Goal: Information Seeking & Learning: Learn about a topic

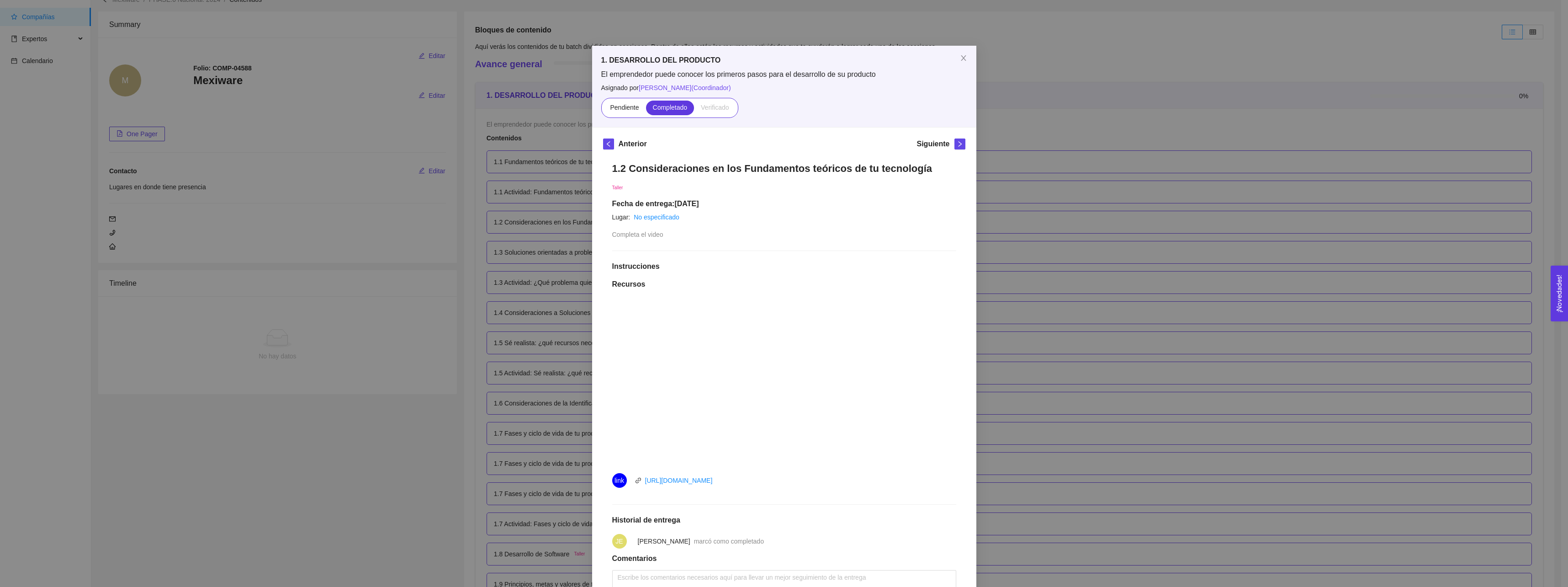
click at [1045, 101] on div "1. DESARROLLO DEL PRODUCTO El emprendedor puede conocer los primeros pasos para…" at bounding box center [784, 294] width 1568 height 587
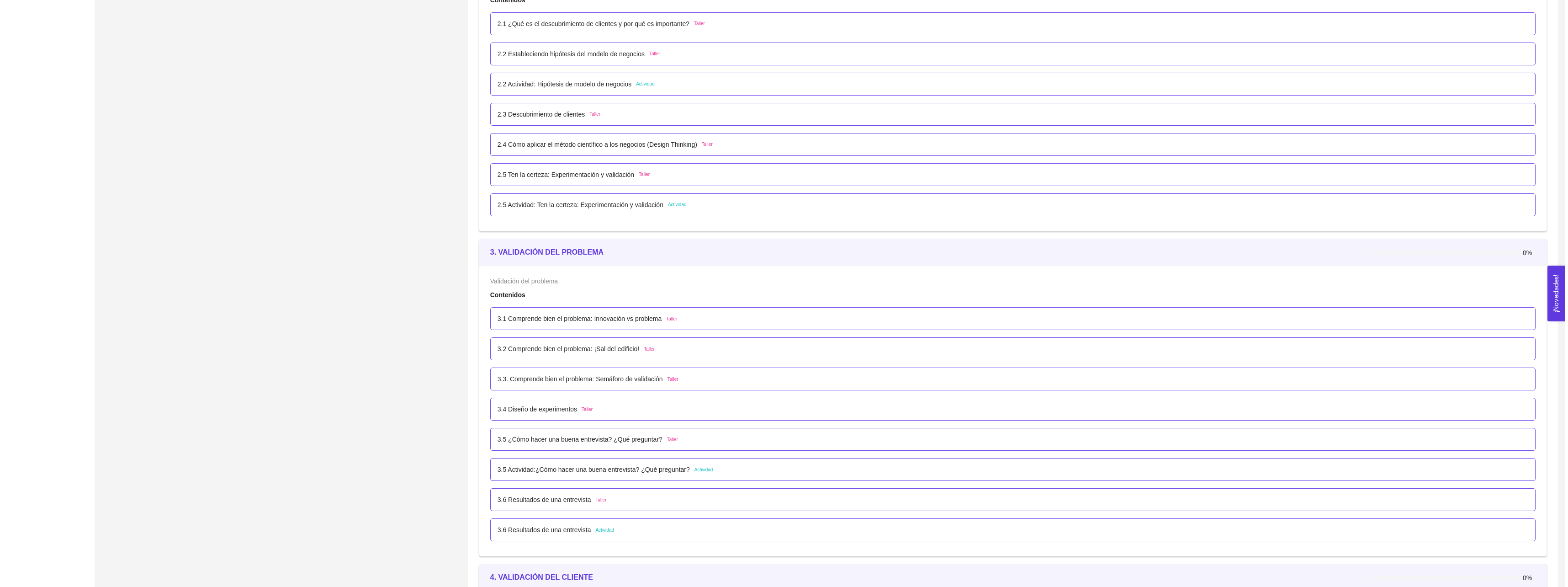
scroll to position [960, 0]
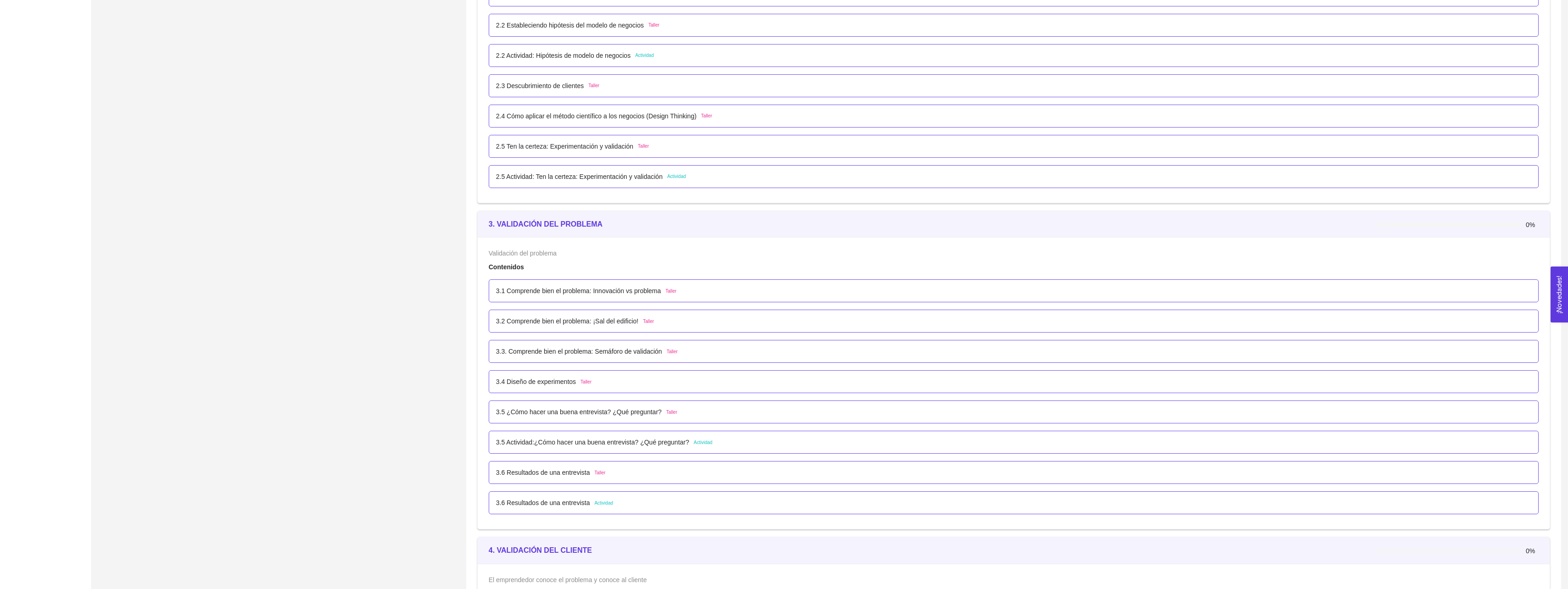
click at [626, 293] on p "3.1 Comprende bien el problema: Innovación vs problema" at bounding box center [578, 291] width 165 height 10
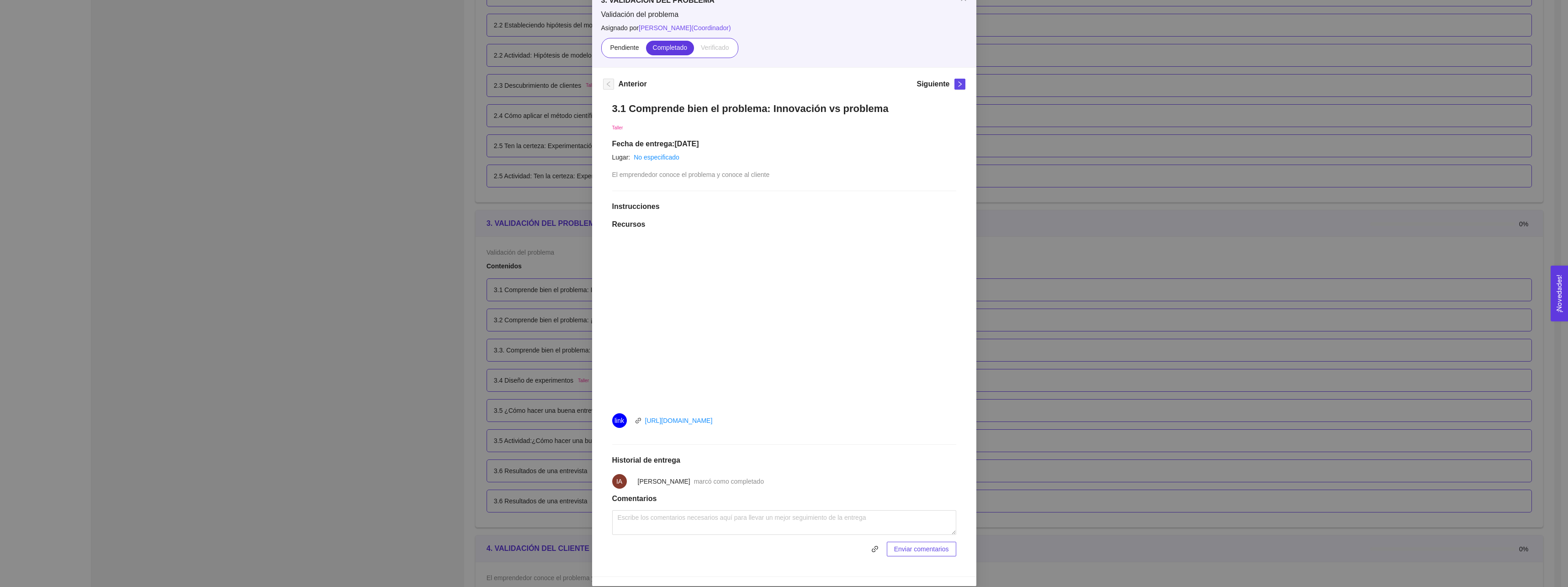
scroll to position [70, 0]
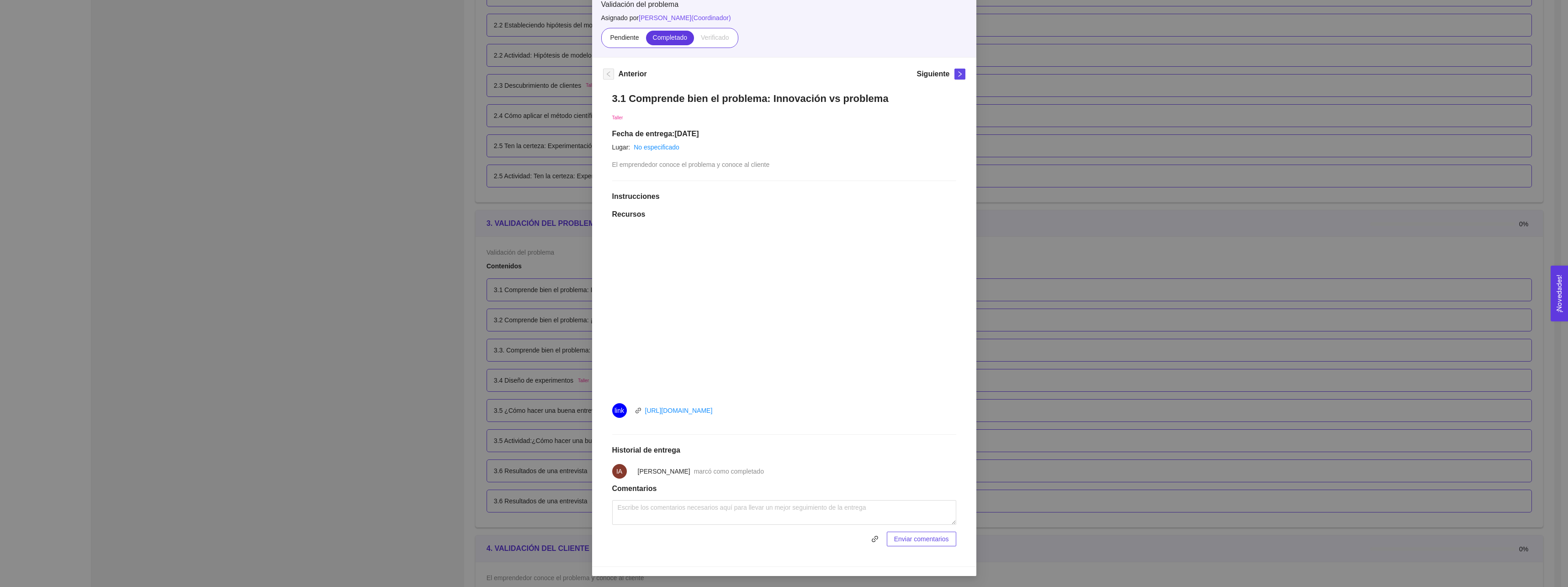
click at [478, 208] on div "3. VALIDACIÓN DEL PROBLEMA Validación del problema Asignado por [PERSON_NAME] (…" at bounding box center [784, 294] width 1568 height 587
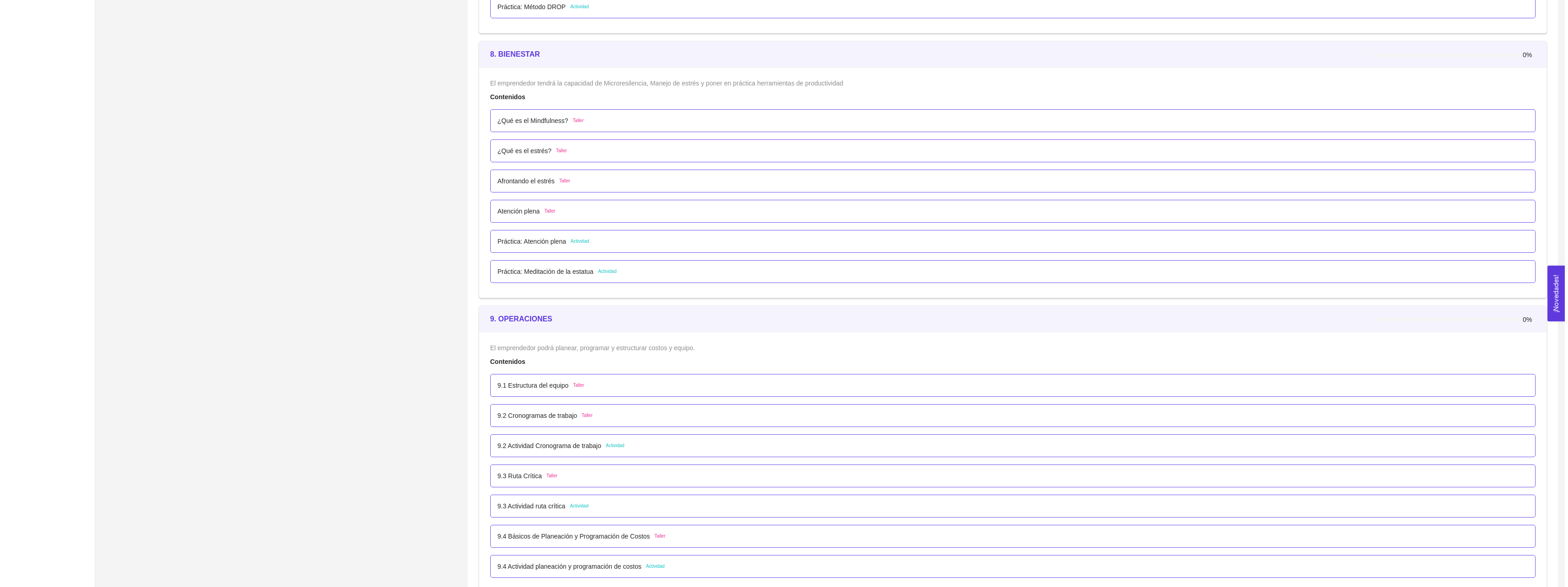
scroll to position [2742, 0]
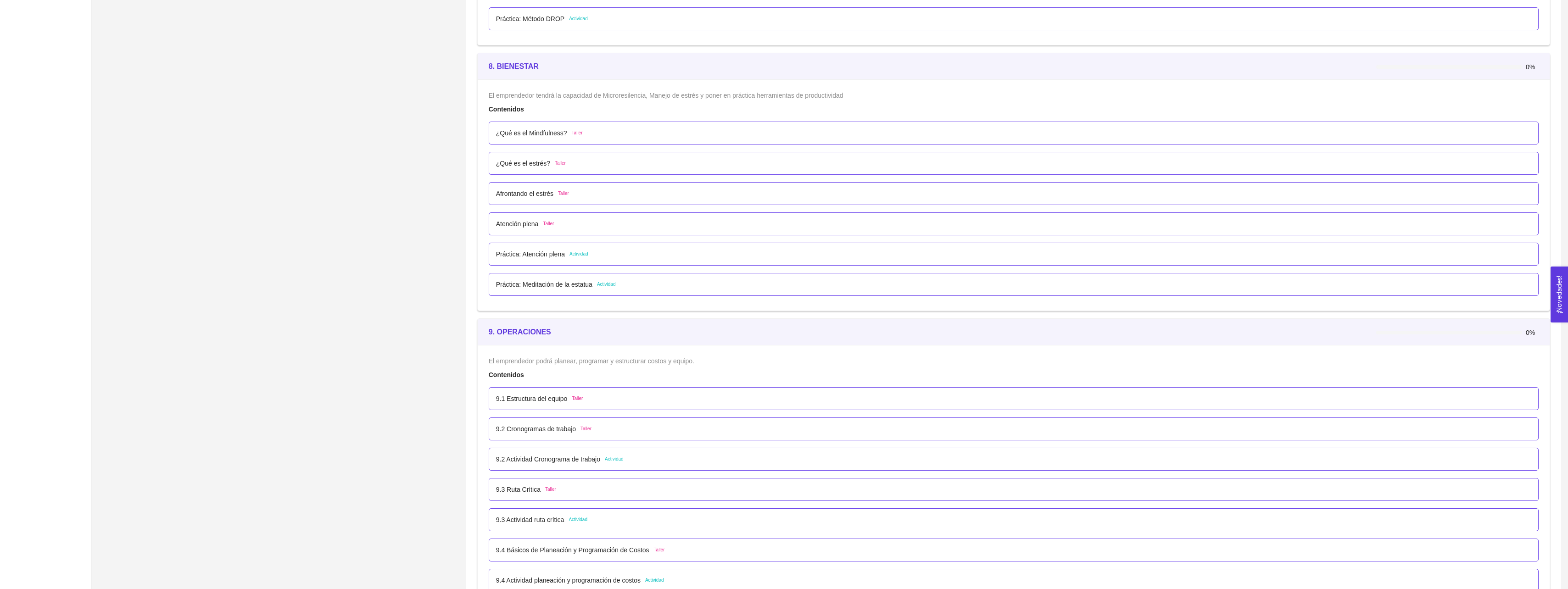
click at [558, 400] on p "9.1 Estructura del equipo" at bounding box center [531, 398] width 72 height 10
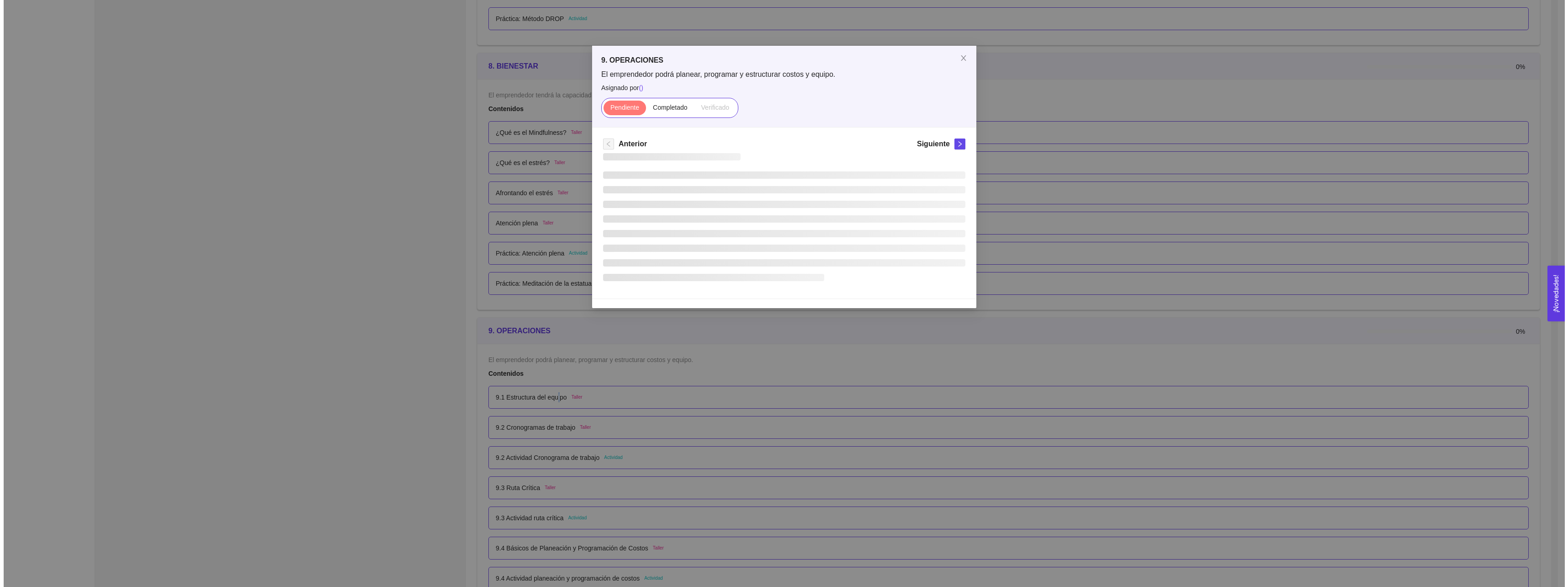
scroll to position [0, 0]
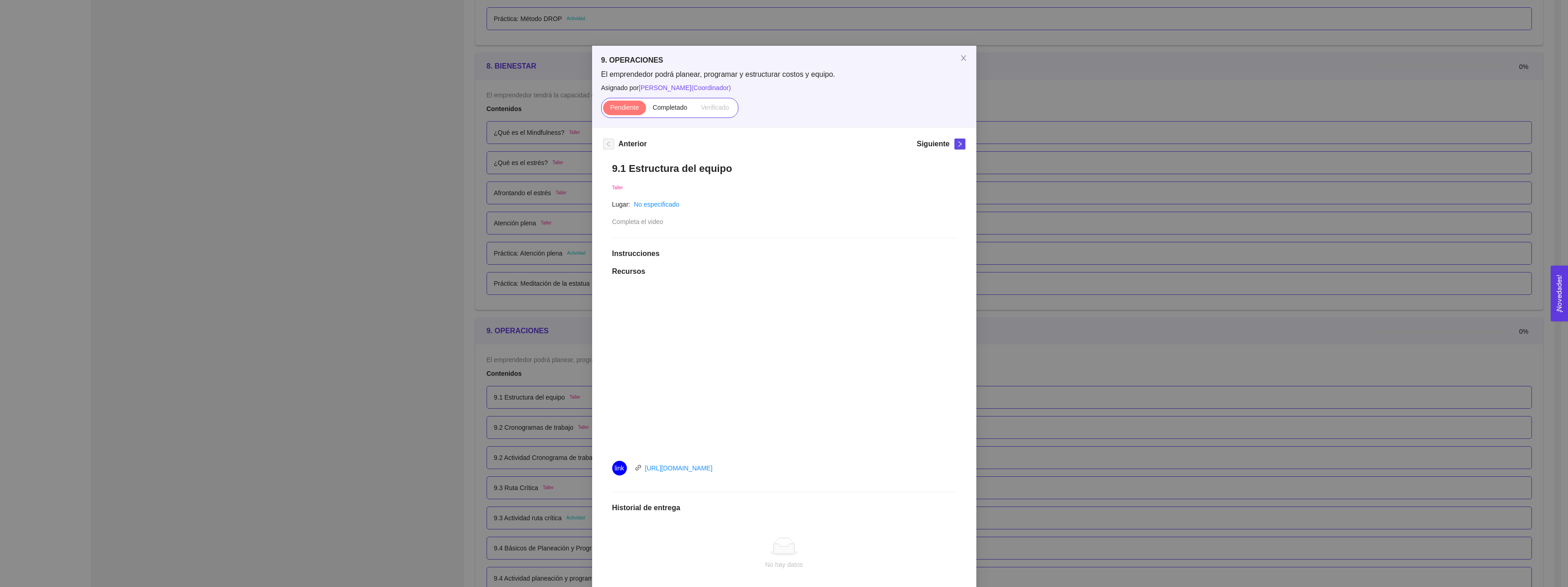
drag, startPoint x: 556, startPoint y: 399, endPoint x: 461, endPoint y: 311, distance: 129.5
click at [461, 311] on div "9. OPERACIONES El emprendedor podrá planear, programar y estructurar costos y e…" at bounding box center [784, 294] width 1568 height 587
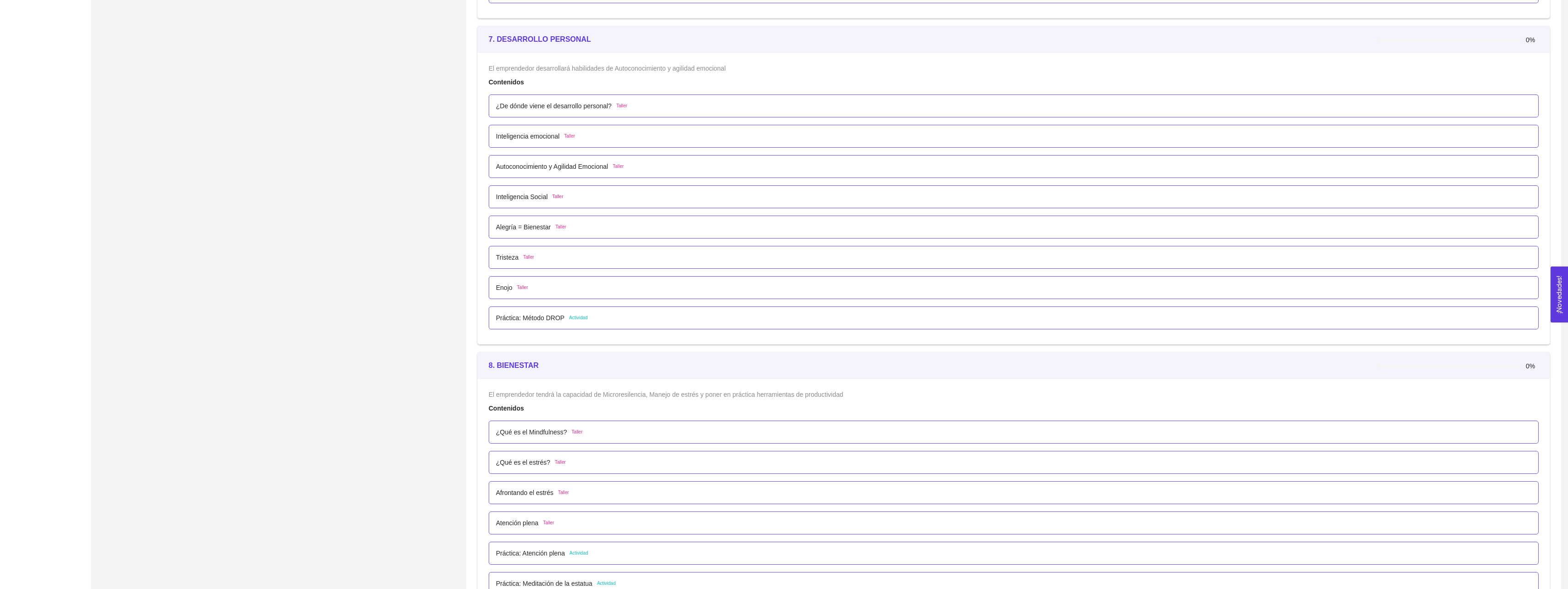
scroll to position [2431, 0]
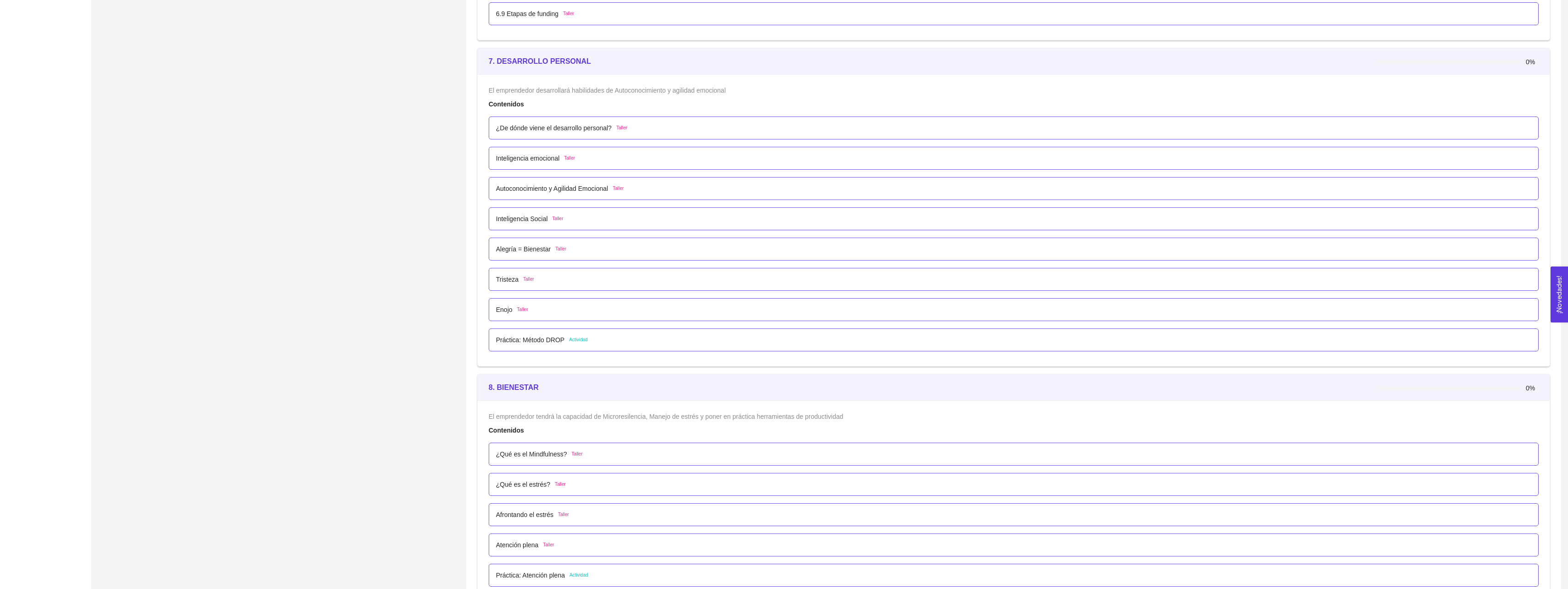
click at [525, 342] on p "Práctica: Método DROP" at bounding box center [530, 340] width 68 height 10
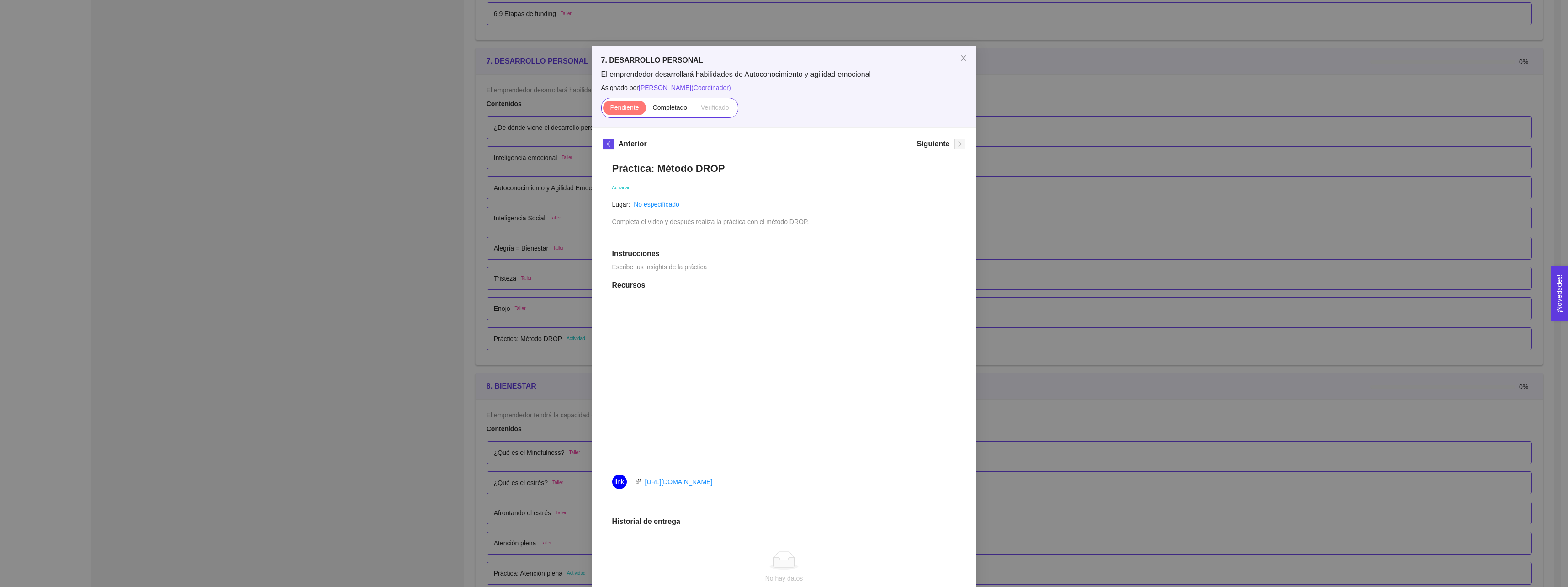
click at [421, 302] on div "7. DESARROLLO PERSONAL El emprendedor desarrollará habilidades de Autoconocimie…" at bounding box center [784, 294] width 1568 height 587
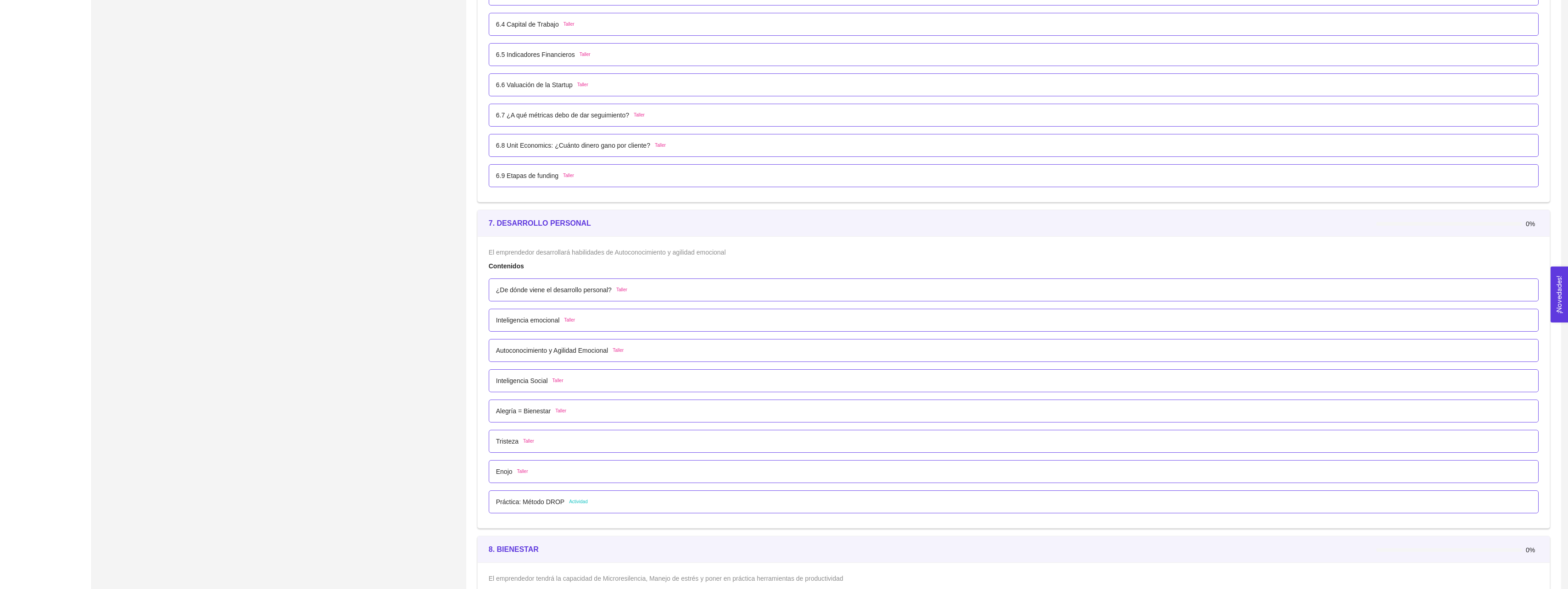
scroll to position [2247, 0]
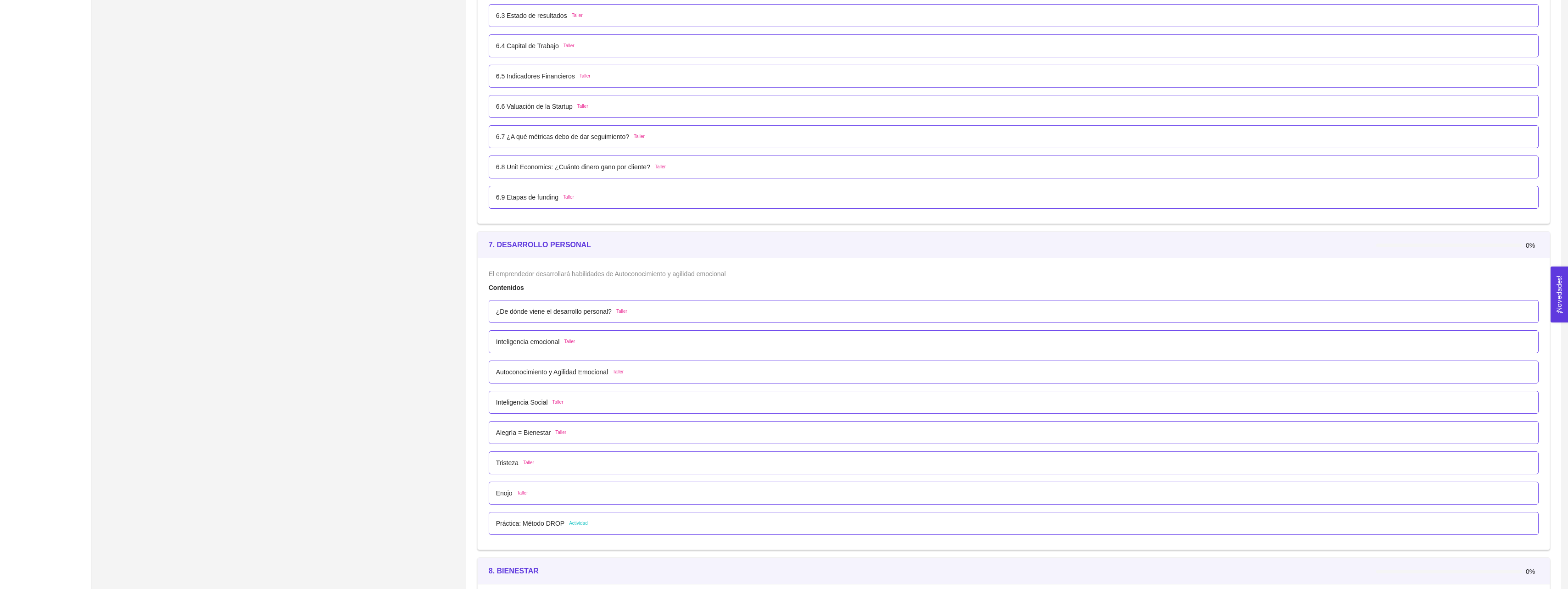
click at [552, 313] on p "¿De dónde viene el desarrollo personal?" at bounding box center [553, 311] width 116 height 10
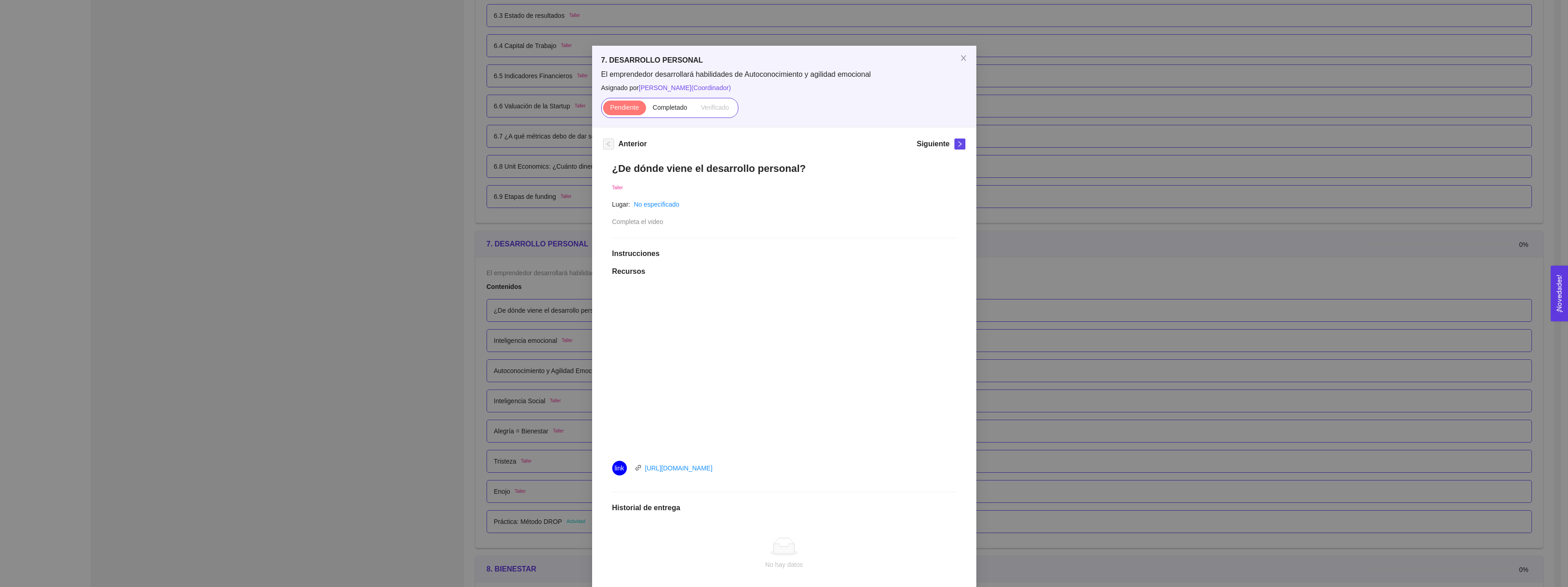
click at [425, 301] on div "7. DESARROLLO PERSONAL El emprendedor desarrollará habilidades de Autoconocimie…" at bounding box center [784, 294] width 1568 height 587
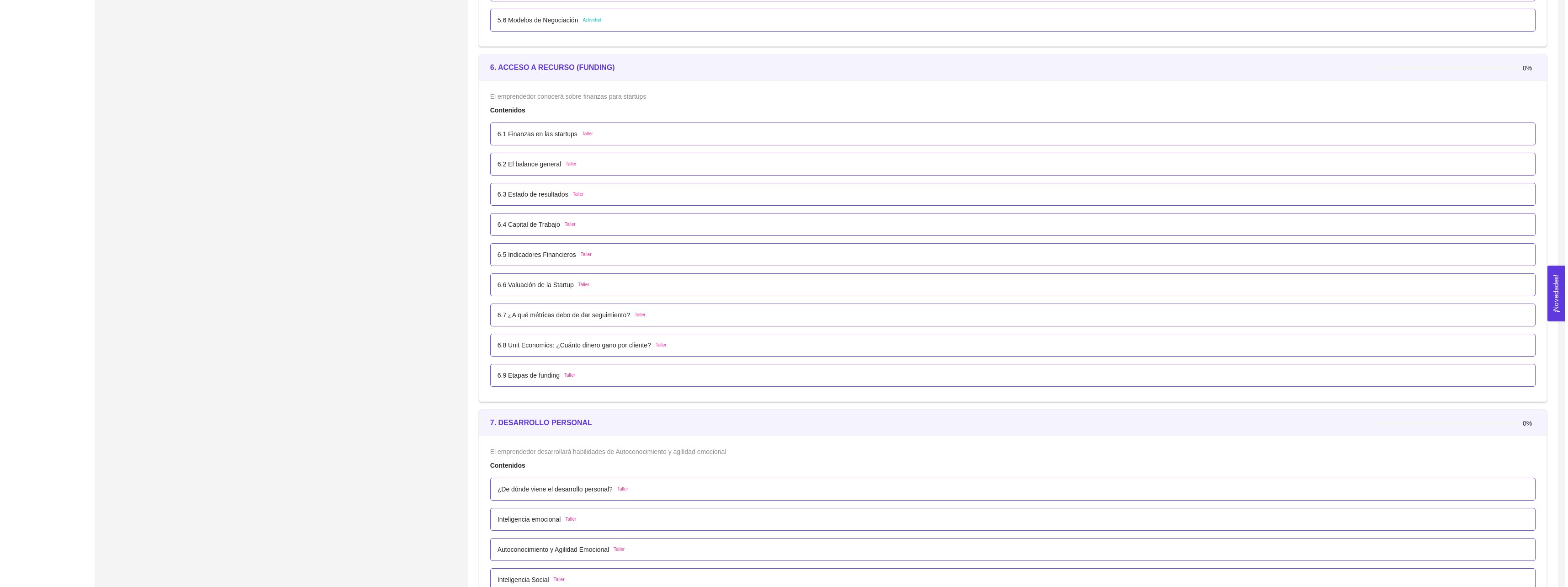
scroll to position [2057, 0]
click at [537, 385] on div "6.9 Etapas de funding Taller" at bounding box center [1009, 379] width 1045 height 23
click at [550, 376] on p "6.9 Etapas de funding" at bounding box center [525, 379] width 62 height 10
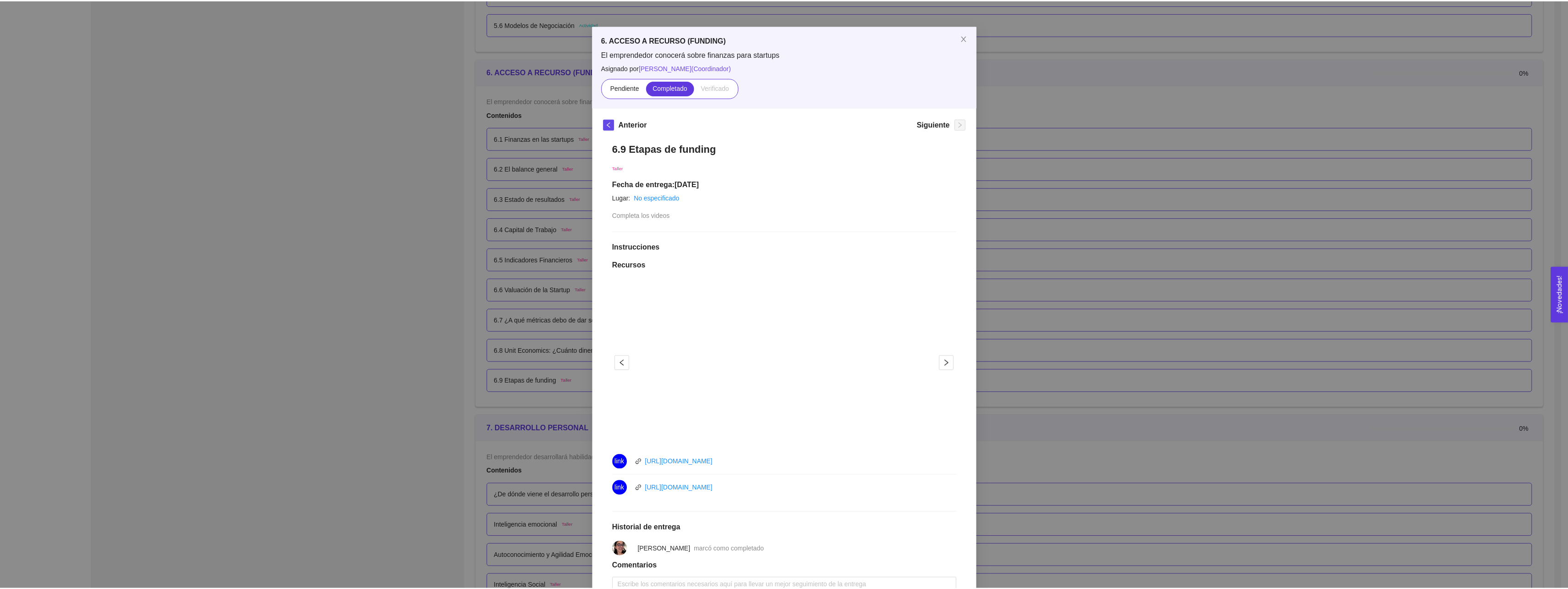
scroll to position [0, 0]
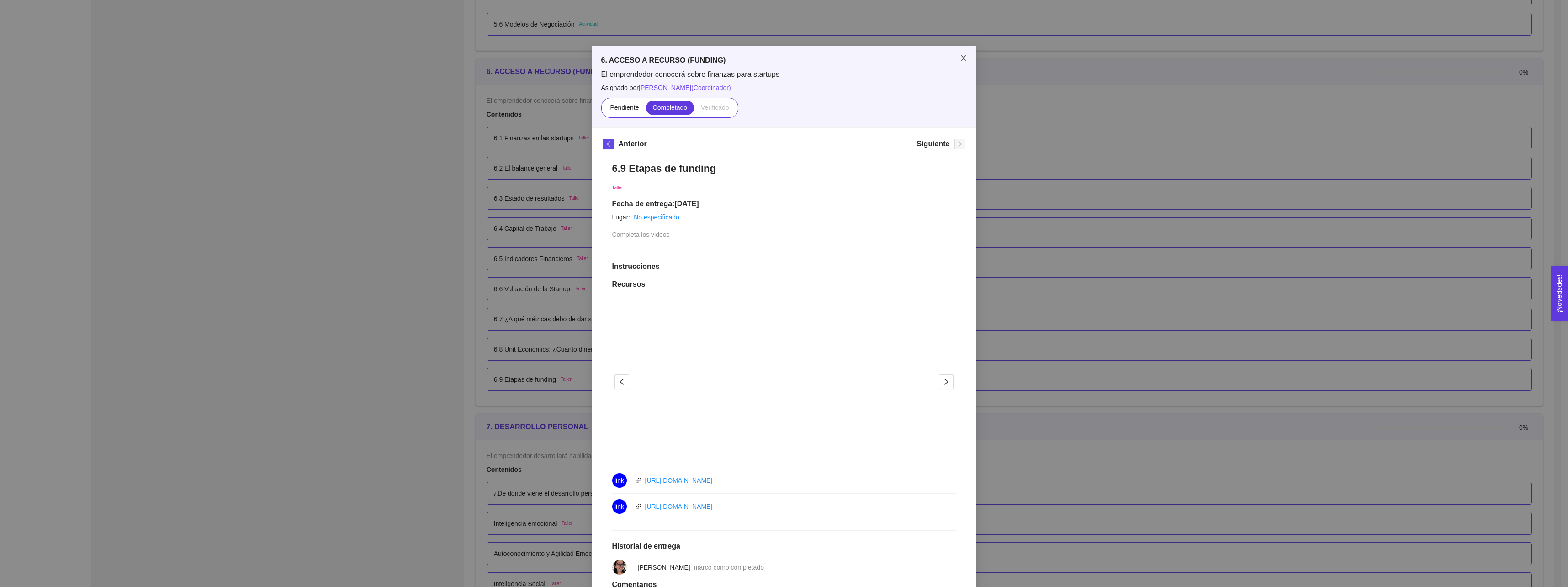
click at [951, 57] on span "Close" at bounding box center [964, 58] width 26 height 26
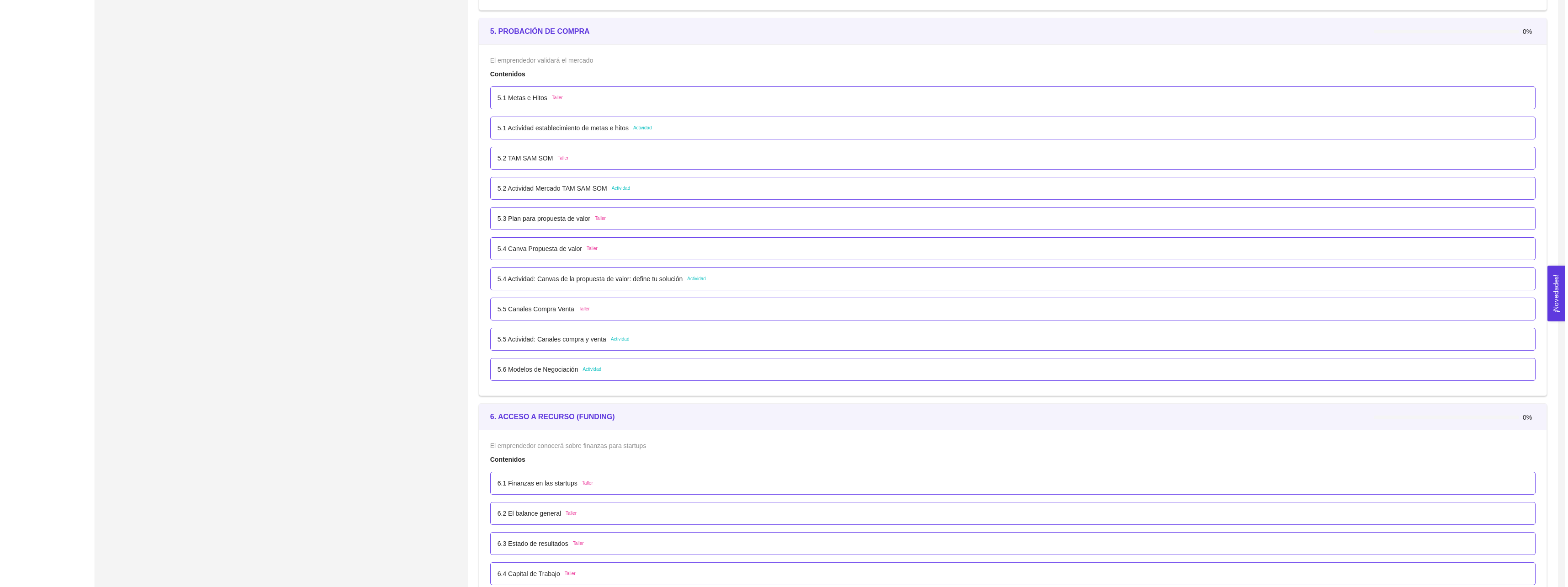
scroll to position [1691, 0]
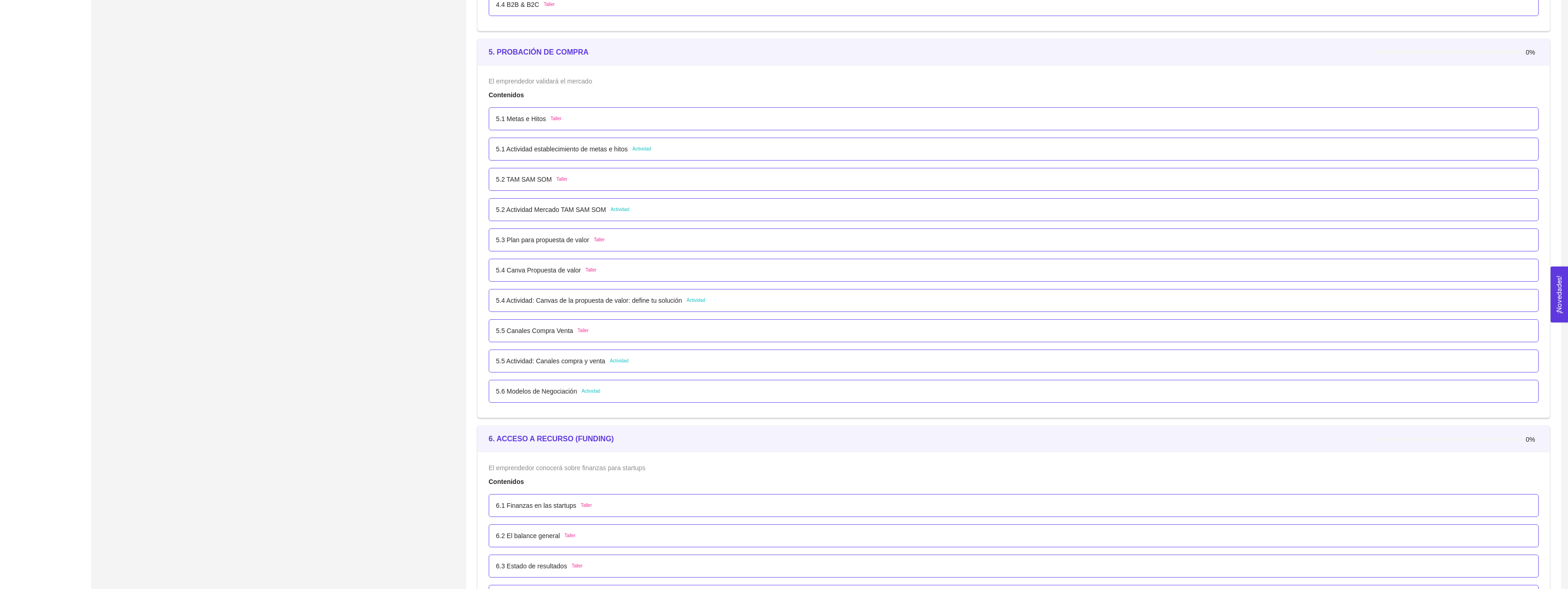
click at [553, 299] on p "5.4 Actividad: Canvas de la propuesta de valor: define tu solución" at bounding box center [589, 300] width 186 height 10
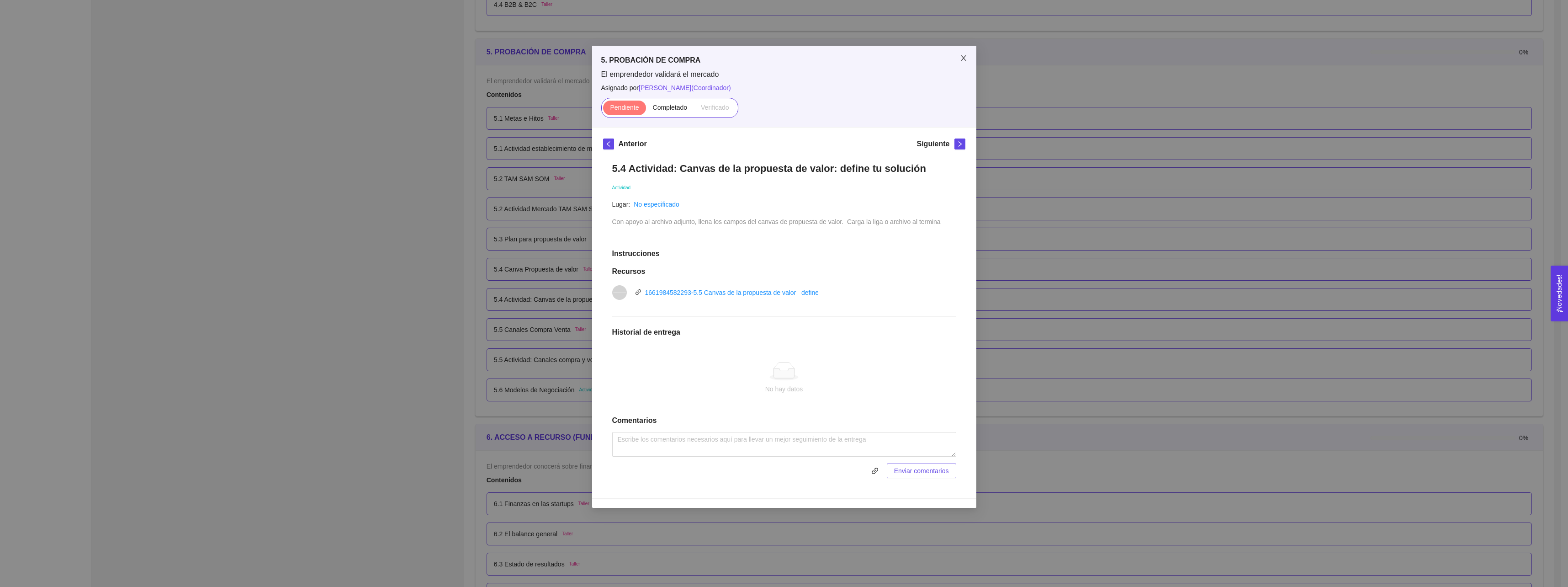
click at [966, 63] on span "Close" at bounding box center [964, 58] width 26 height 26
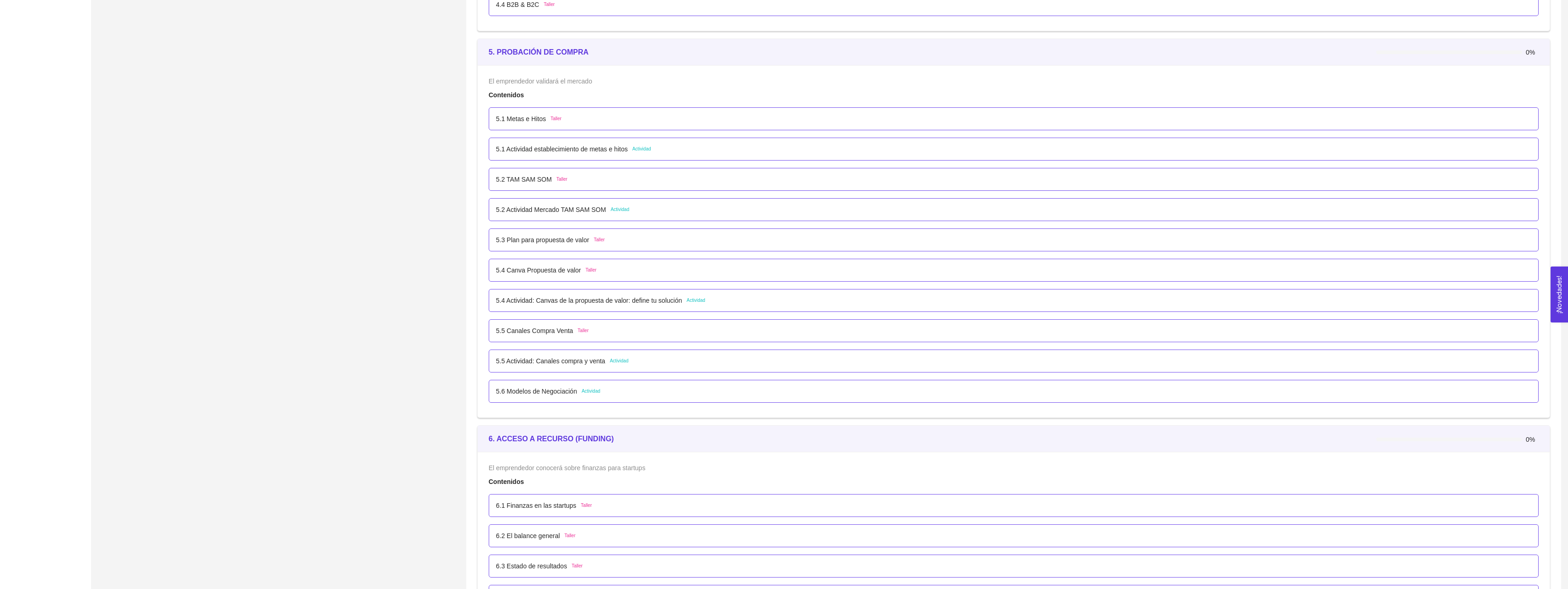
click at [517, 180] on p "5.2 TAM SAM SOM" at bounding box center [524, 179] width 56 height 10
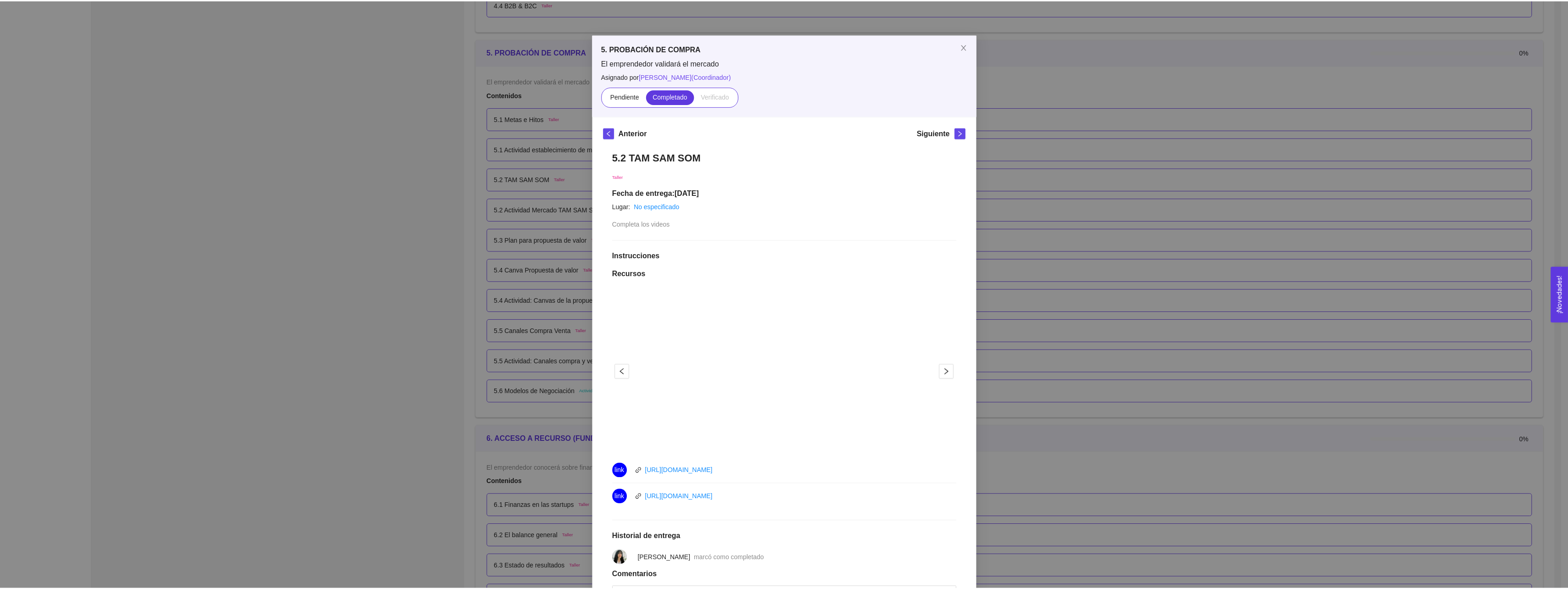
scroll to position [0, 0]
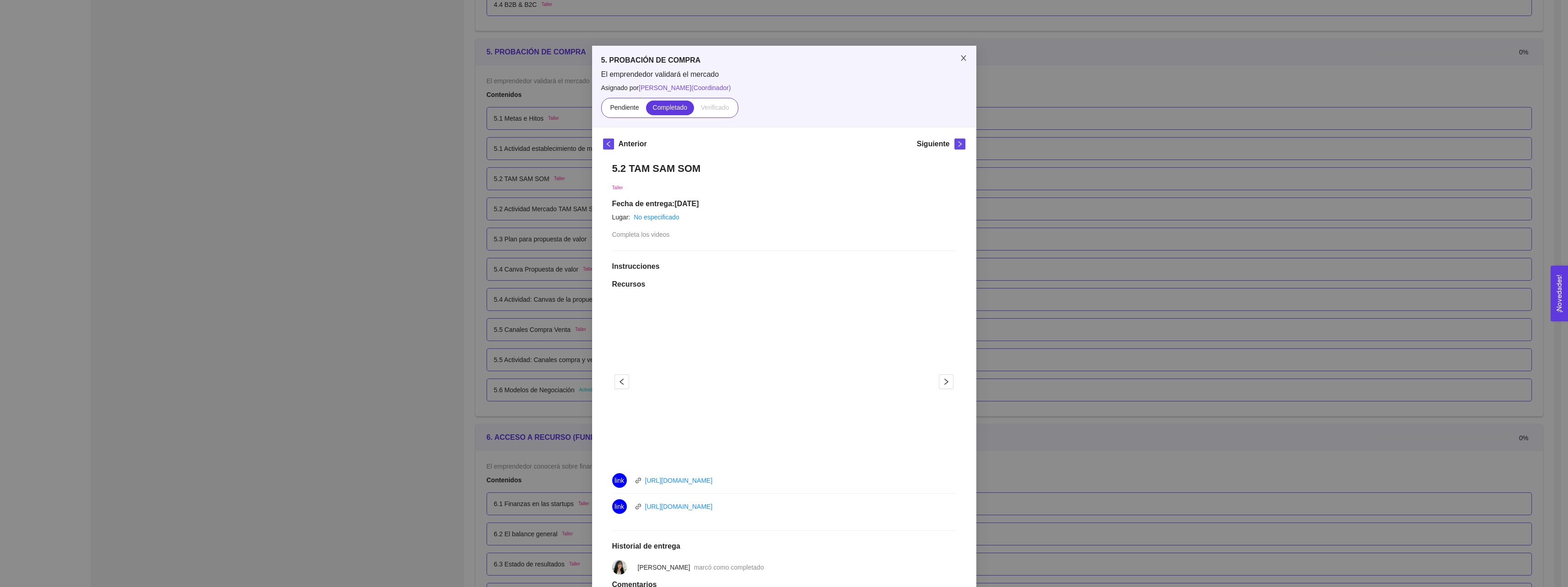
click at [960, 60] on icon "close" at bounding box center [964, 58] width 7 height 7
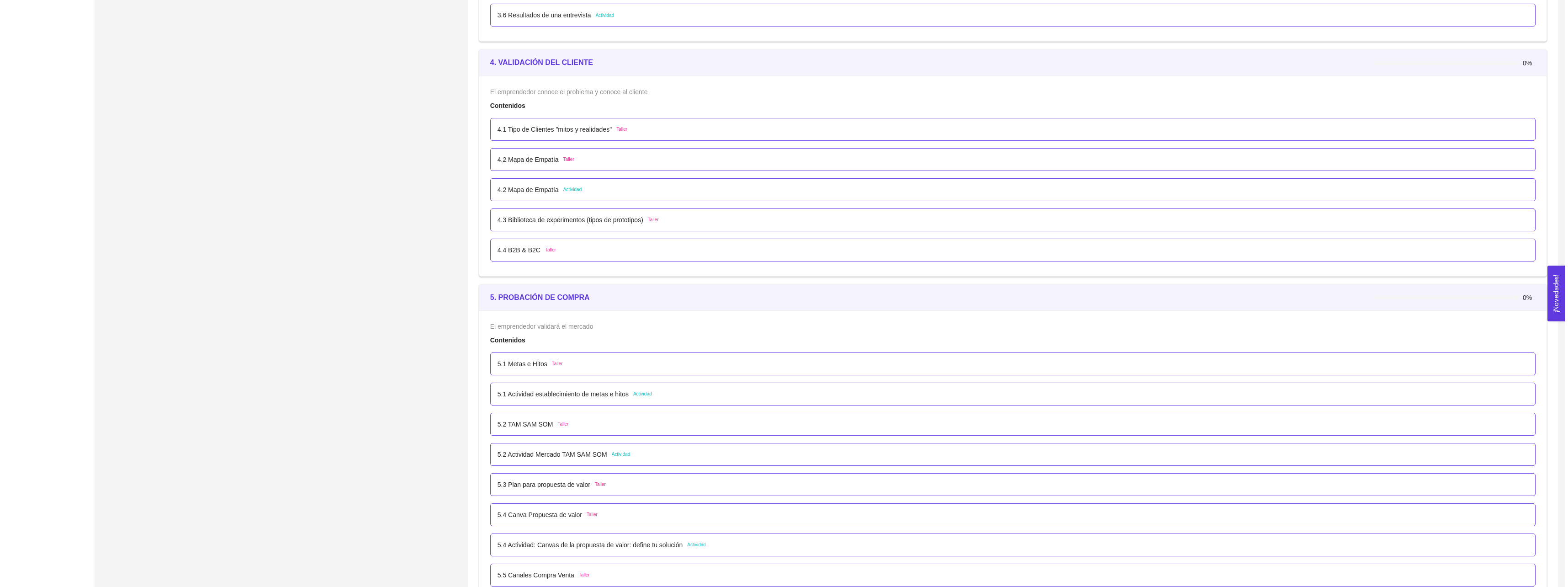
scroll to position [1417, 0]
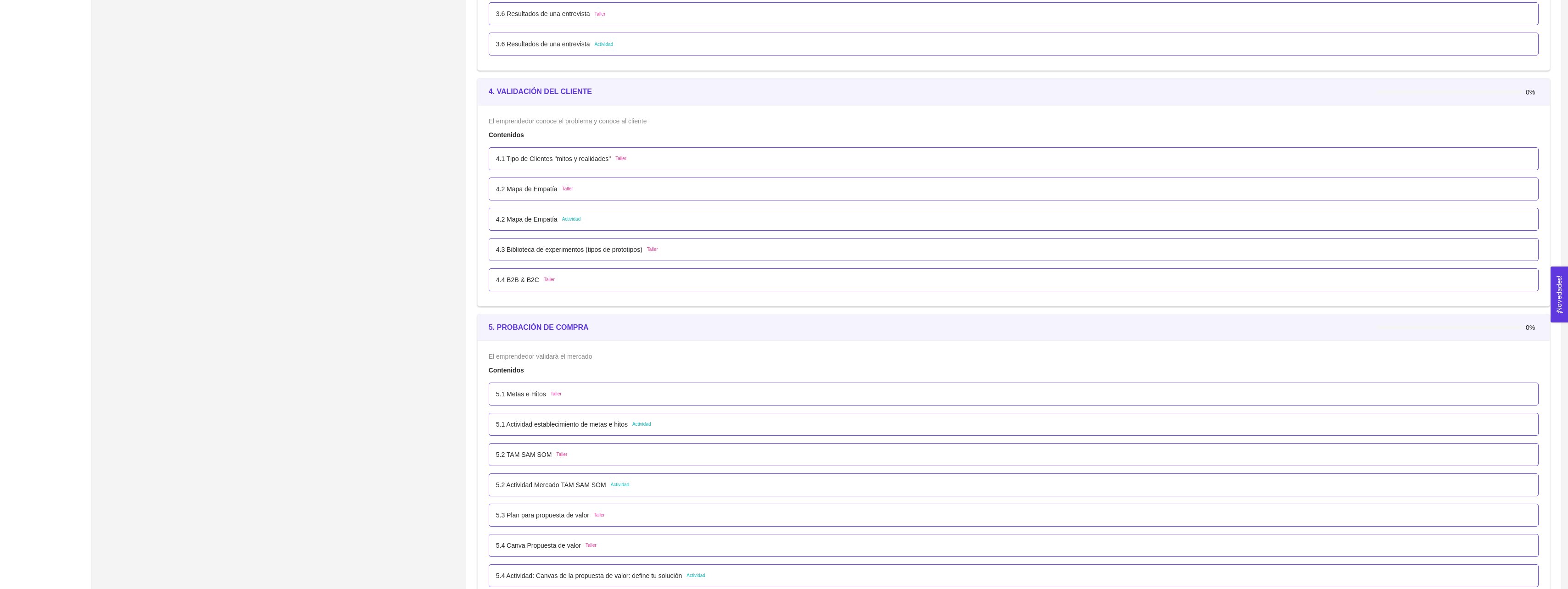
click at [514, 281] on p "4.4 B2B & B2C" at bounding box center [517, 280] width 43 height 10
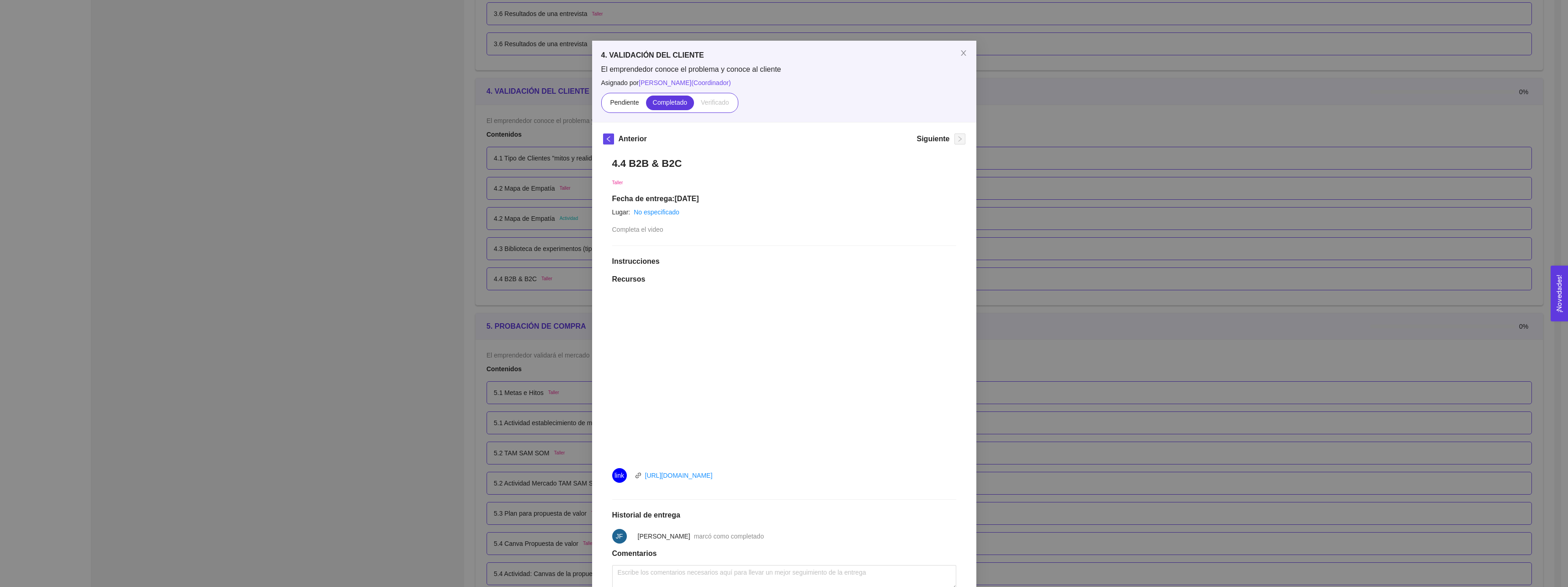
scroll to position [0, 0]
click at [960, 58] on icon "close" at bounding box center [964, 58] width 7 height 7
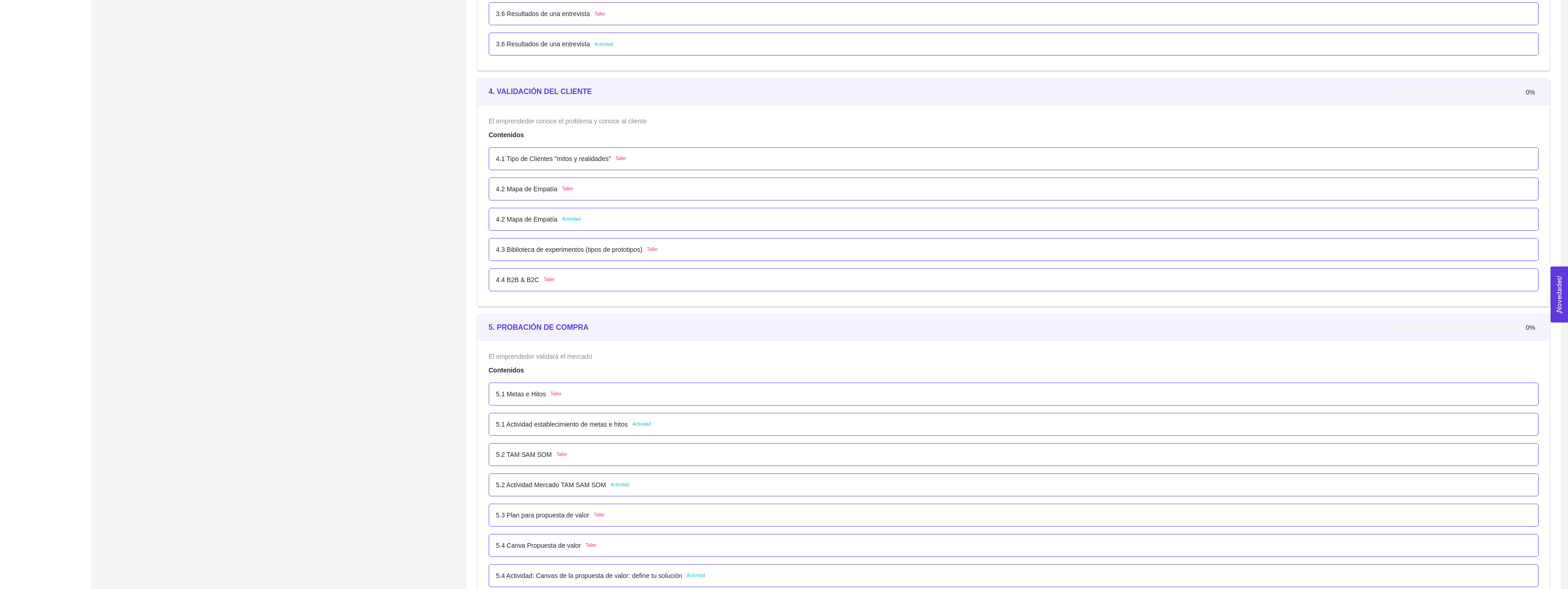
click at [527, 246] on p "4.3 Biblioteca de experimentos (tipos de prototipos)" at bounding box center [569, 249] width 146 height 10
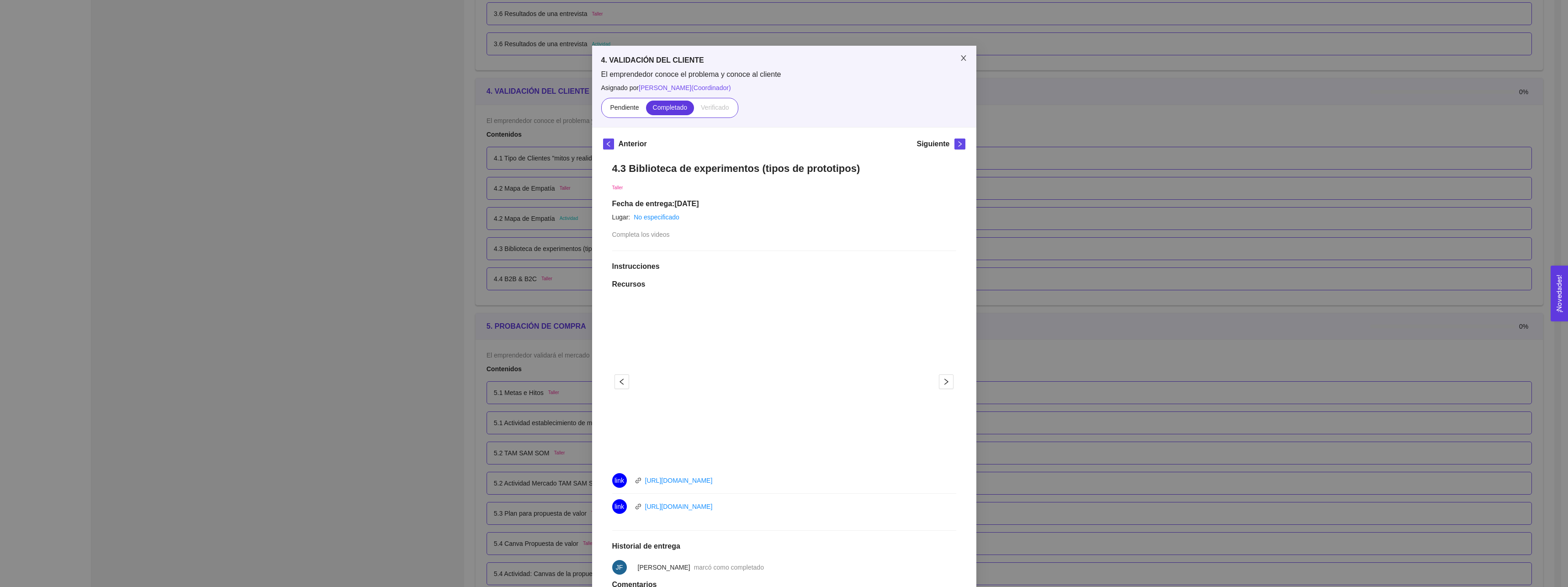
click at [955, 57] on span "Close" at bounding box center [964, 58] width 26 height 26
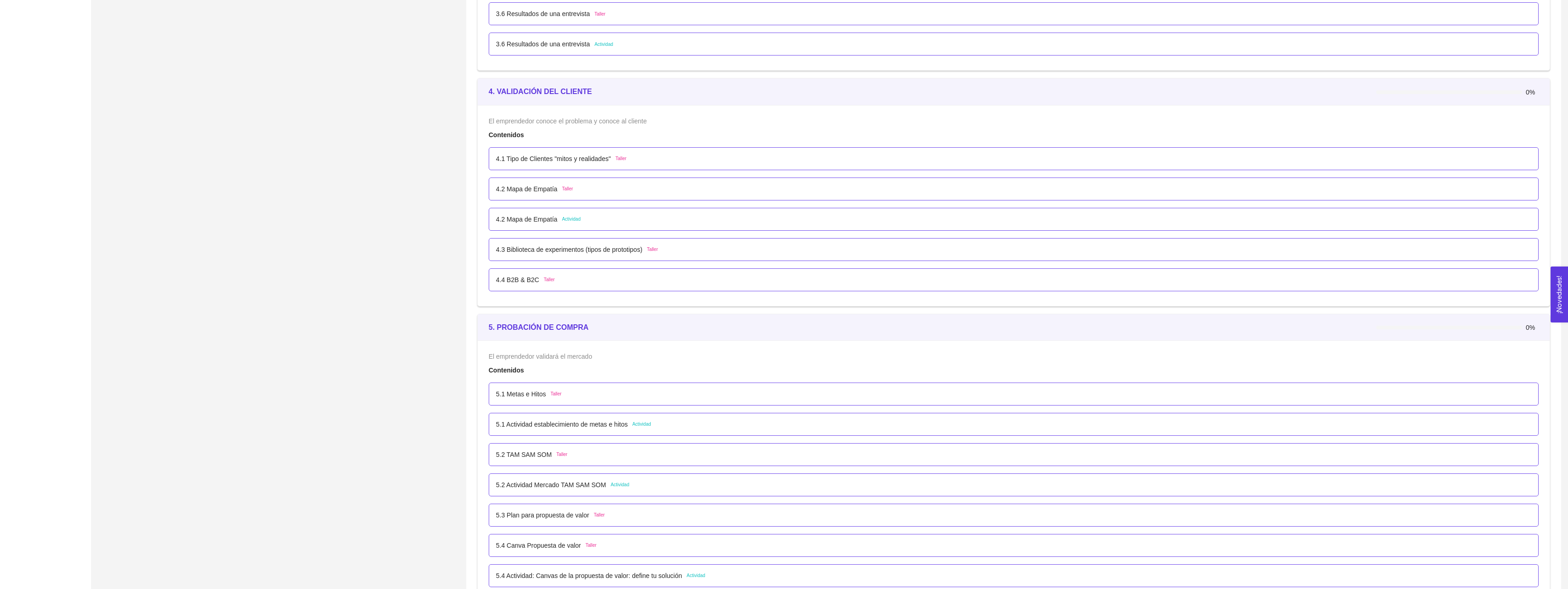
click at [523, 222] on p "4.2 Mapa de Empatía" at bounding box center [526, 219] width 62 height 10
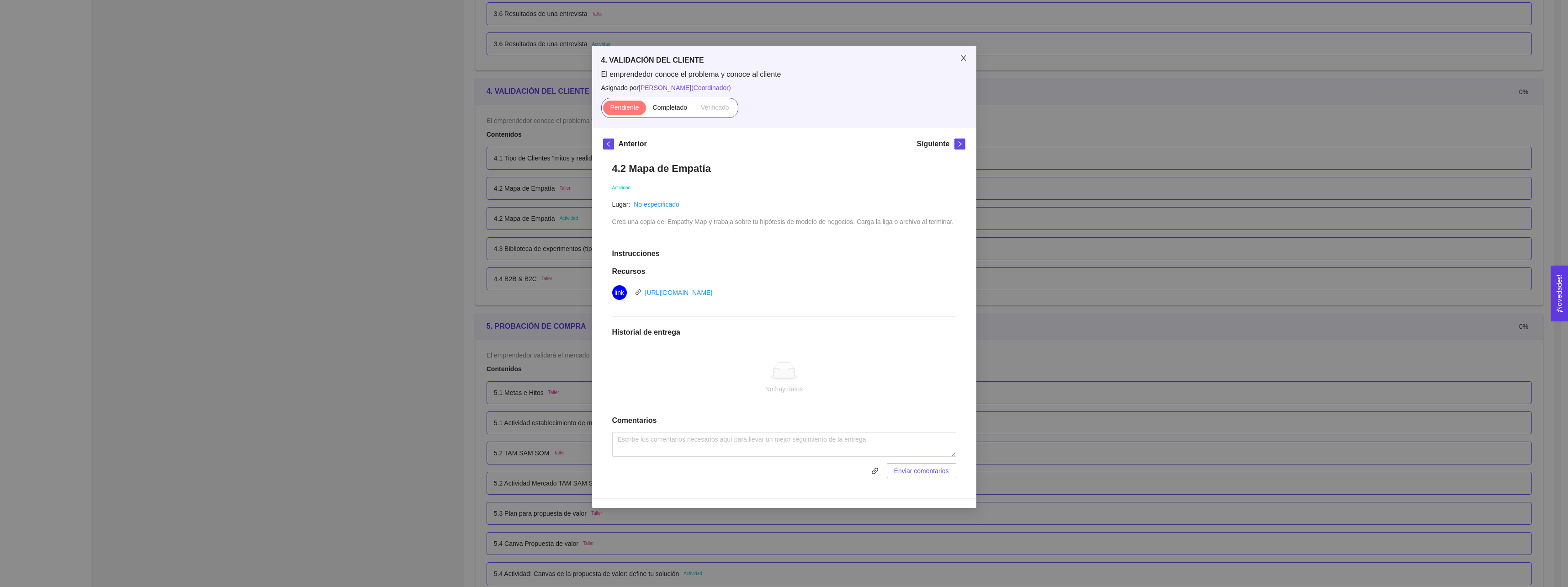
click at [961, 52] on span "Close" at bounding box center [964, 58] width 26 height 26
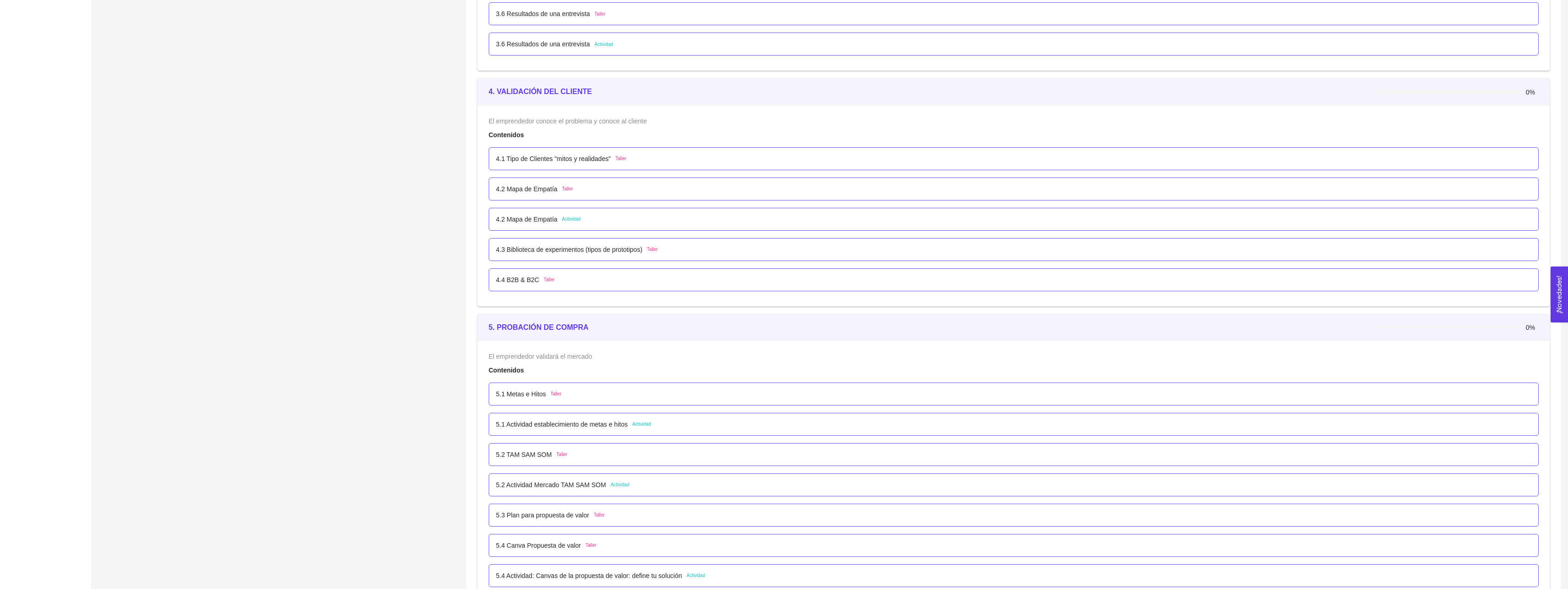
click at [548, 161] on p "4.1 Tipo de Clientes "mitos y realidades"" at bounding box center [553, 158] width 115 height 10
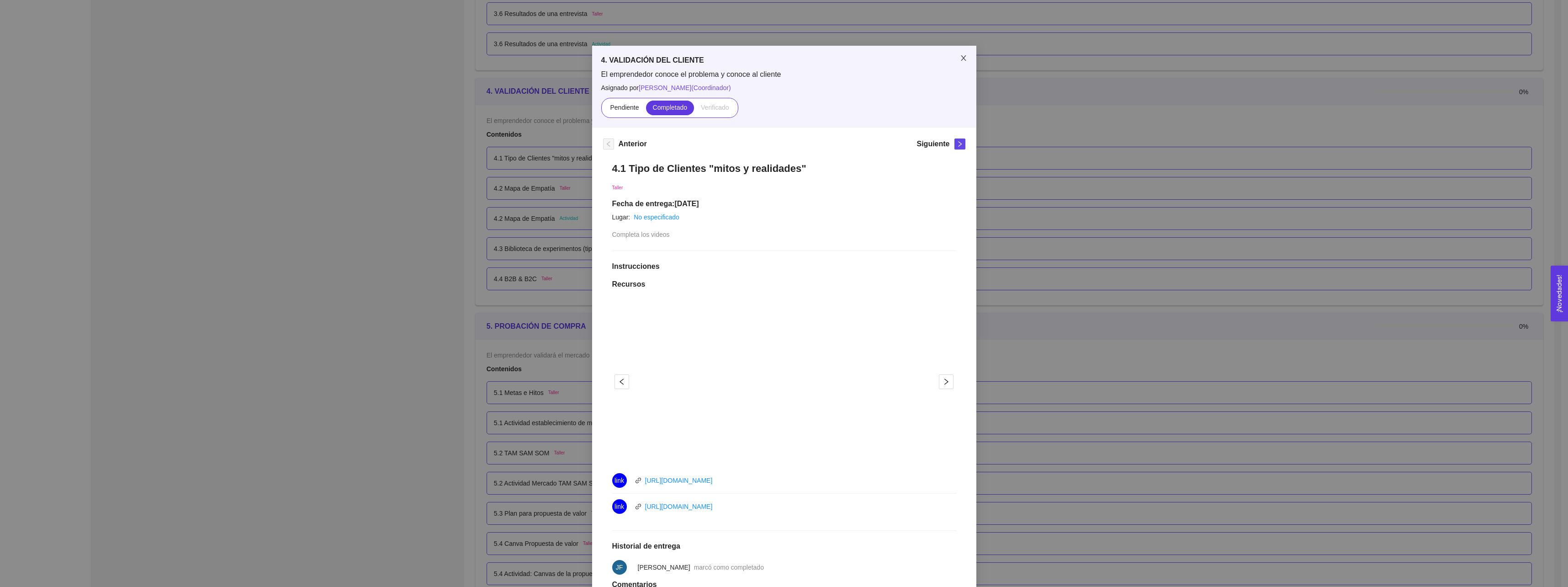
click at [961, 65] on span "Close" at bounding box center [964, 58] width 26 height 26
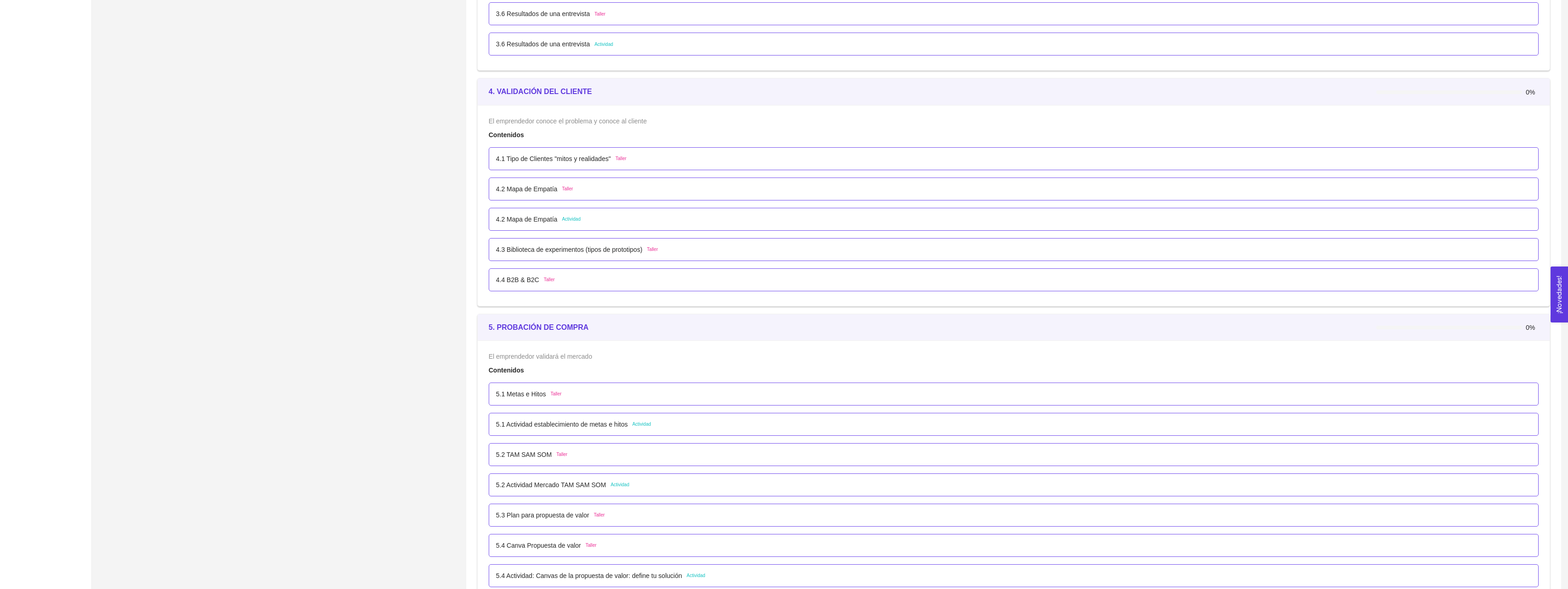
click at [591, 155] on p "4.1 Tipo de Clientes "mitos y realidades"" at bounding box center [553, 158] width 115 height 10
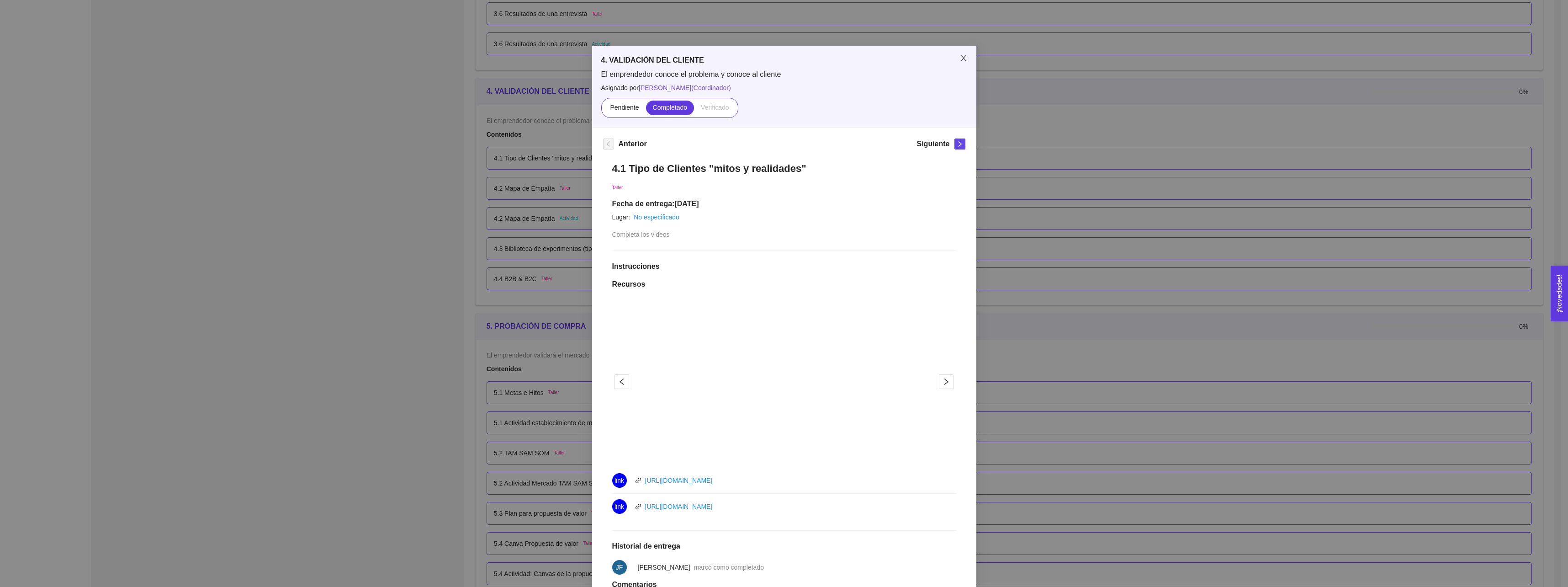
click at [964, 63] on span "Close" at bounding box center [964, 58] width 26 height 26
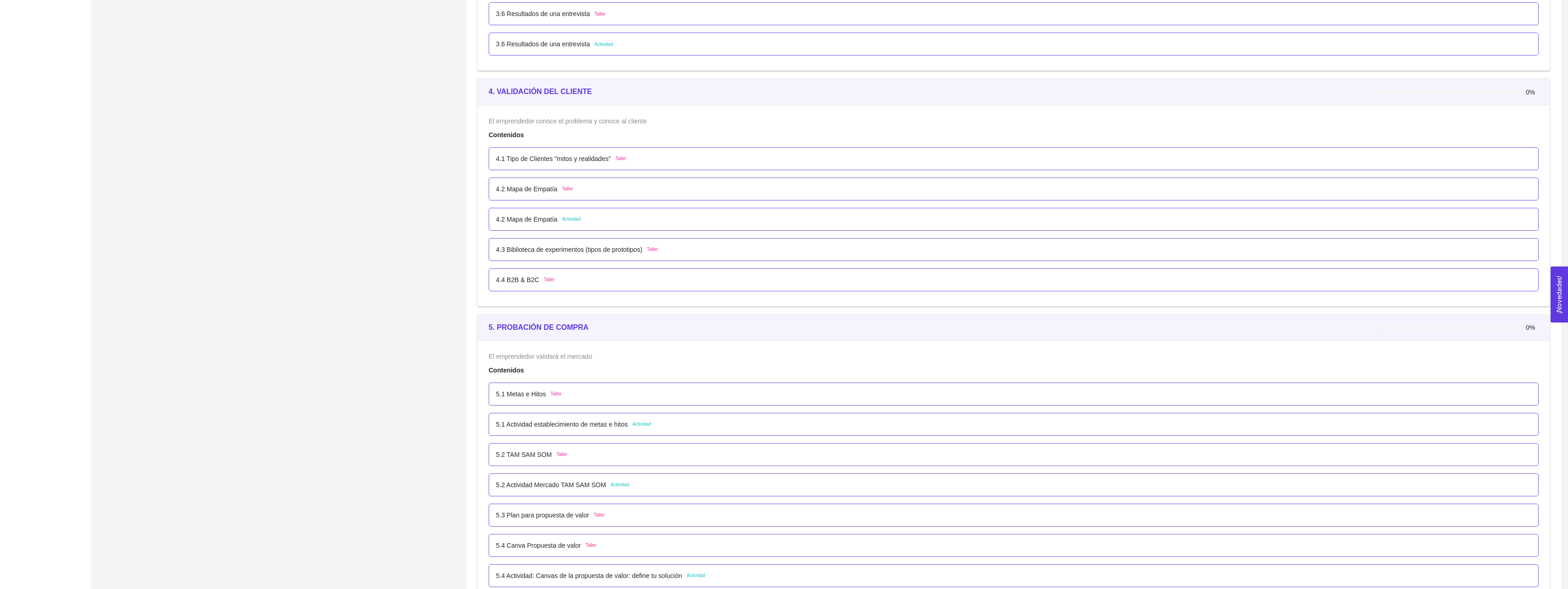
click at [619, 194] on div "4.2 Mapa de Empatía Taller" at bounding box center [1013, 189] width 1035 height 10
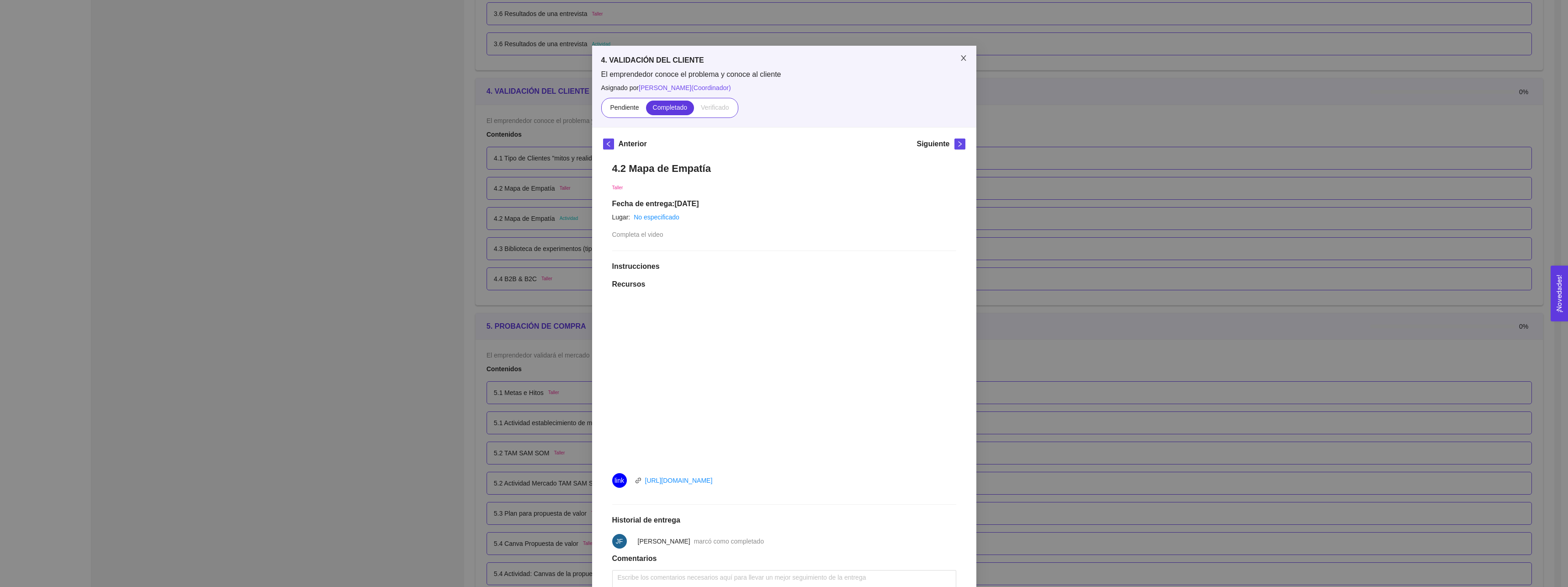
click at [960, 60] on icon "close" at bounding box center [964, 58] width 7 height 7
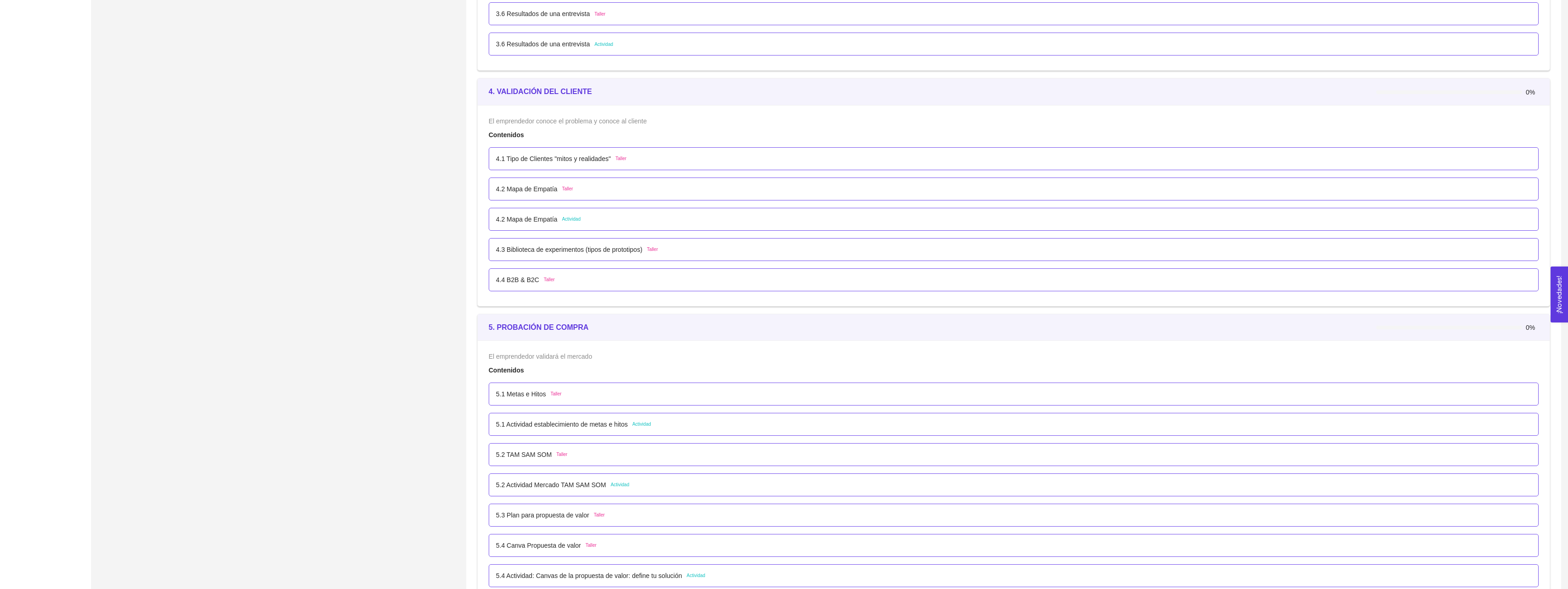
click at [543, 221] on p "4.2 Mapa de Empatía" at bounding box center [526, 219] width 62 height 10
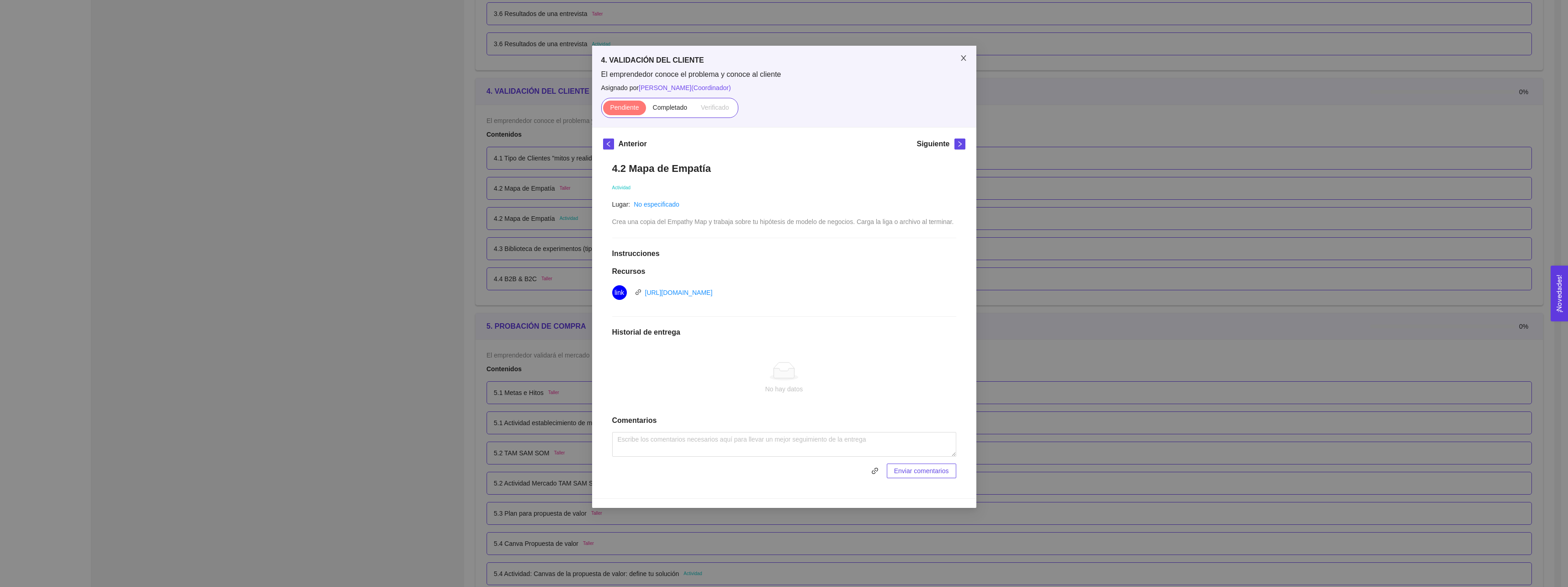
click at [961, 60] on icon "close" at bounding box center [964, 58] width 7 height 7
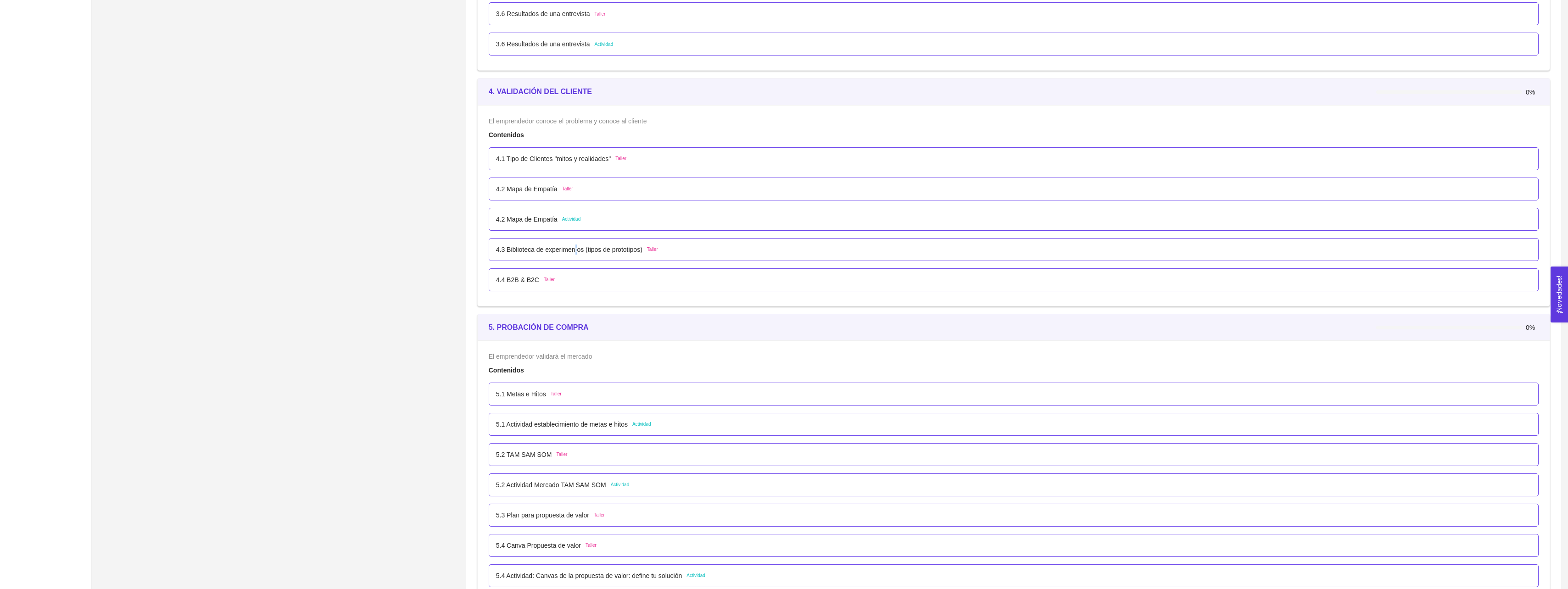
click at [575, 247] on p "4.3 Biblioteca de experimentos (tipos de prototipos)" at bounding box center [569, 249] width 146 height 10
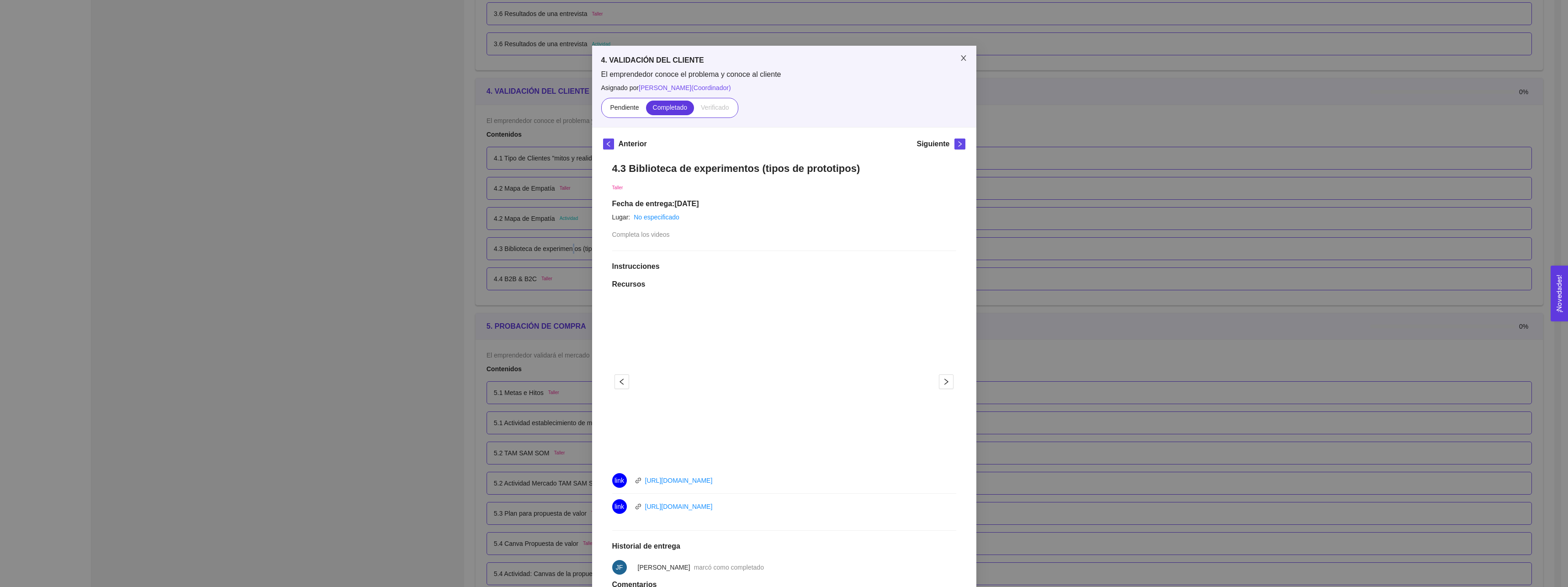
click at [963, 54] on span "Close" at bounding box center [964, 58] width 26 height 26
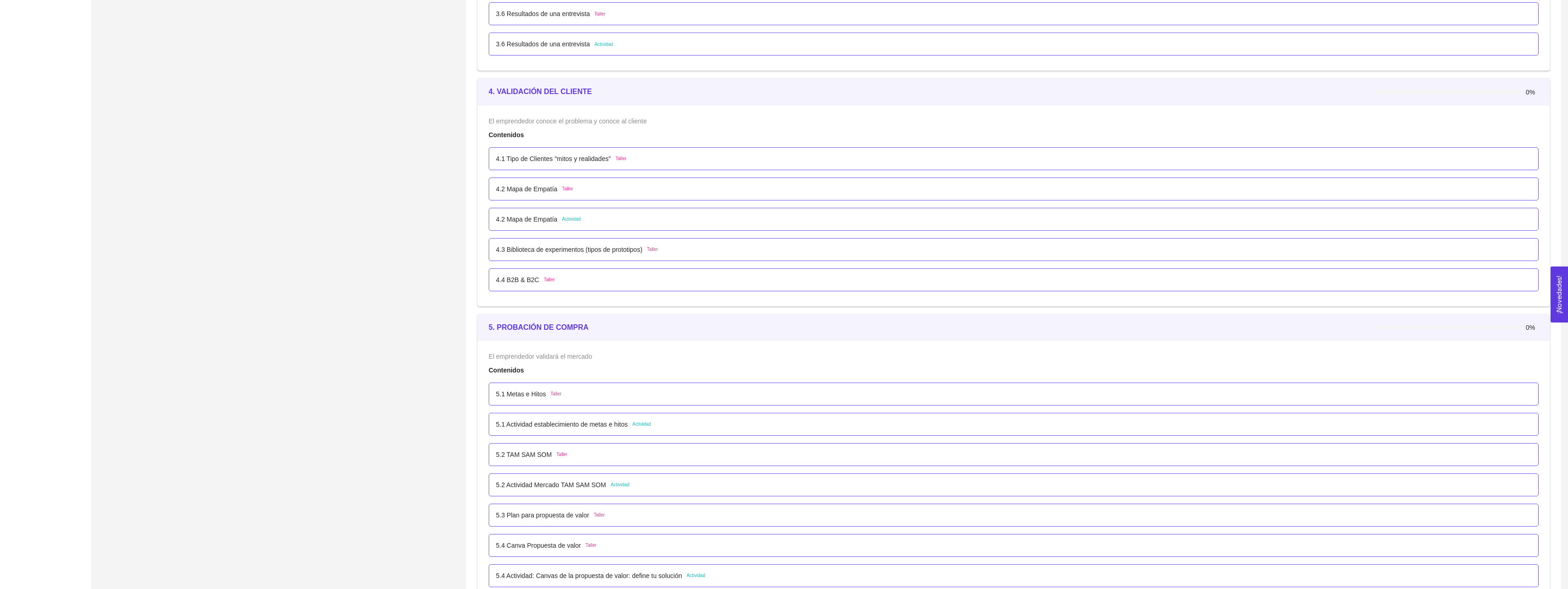
click at [510, 275] on p "4.4 B2B & B2C" at bounding box center [517, 280] width 43 height 10
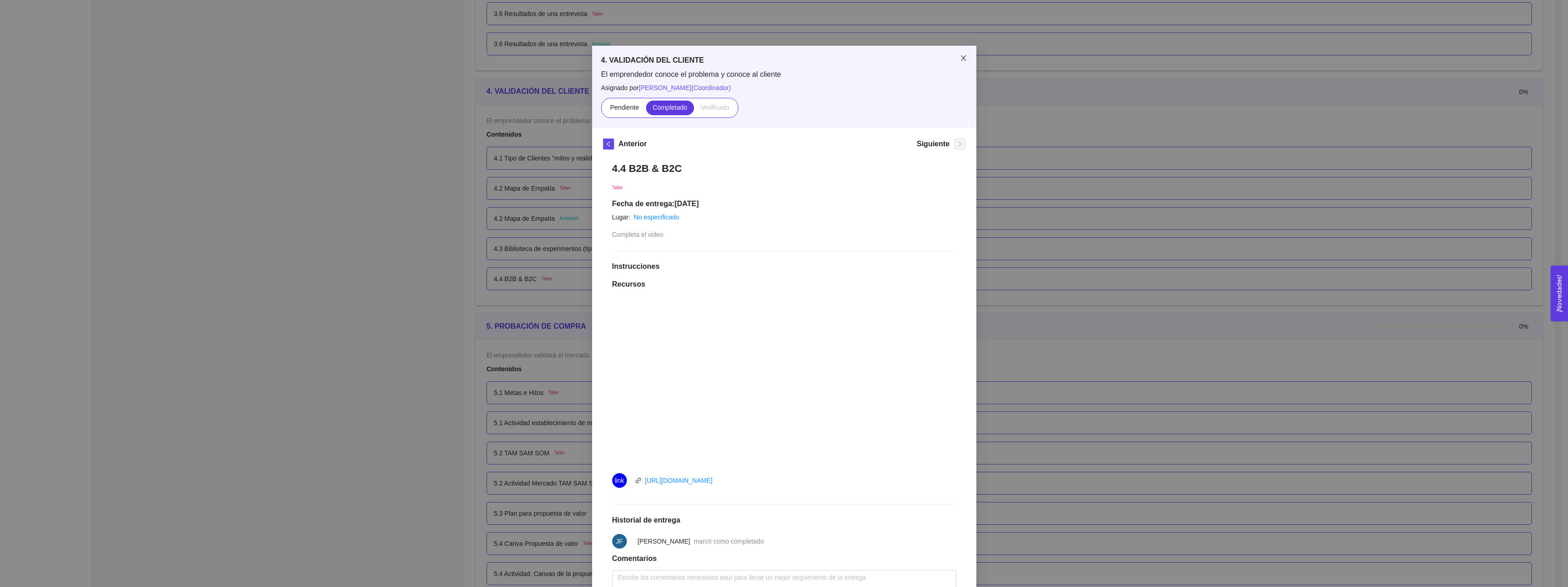
click at [960, 57] on icon "close" at bounding box center [964, 58] width 7 height 7
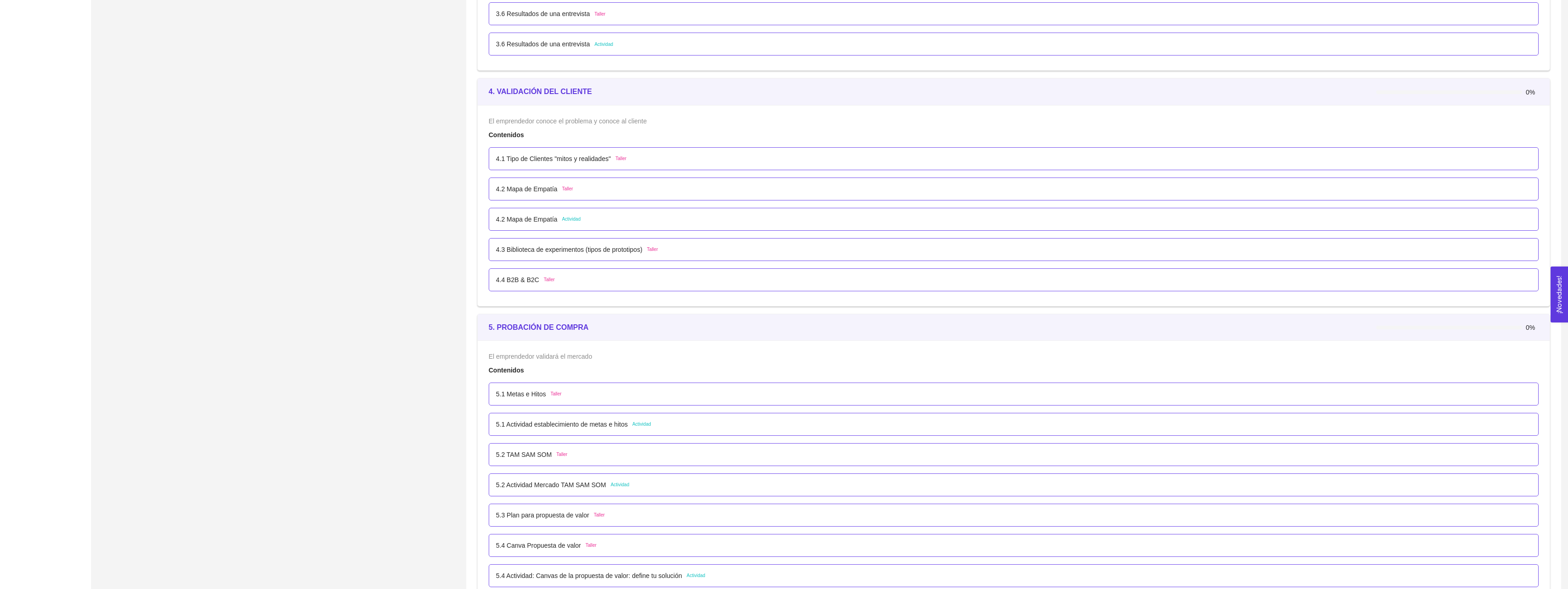
click at [541, 245] on p "4.3 Biblioteca de experimentos (tipos de prototipos)" at bounding box center [569, 249] width 146 height 10
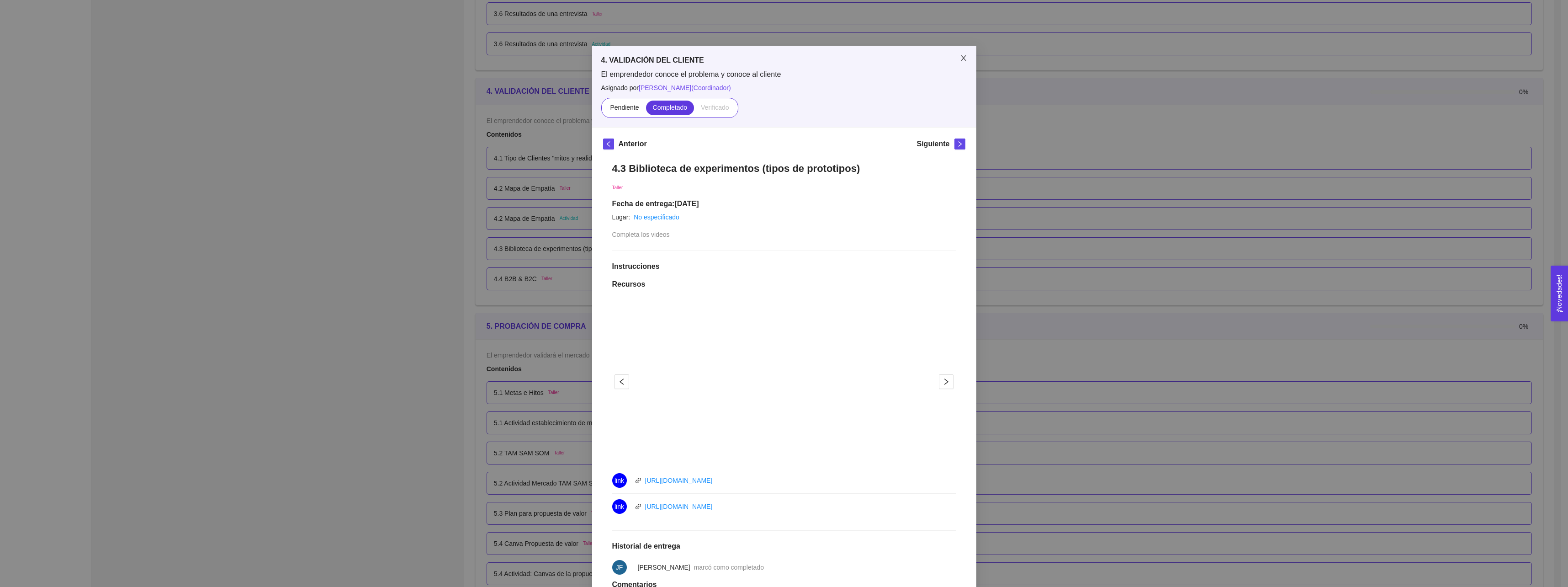
click at [962, 57] on icon "close" at bounding box center [964, 58] width 7 height 7
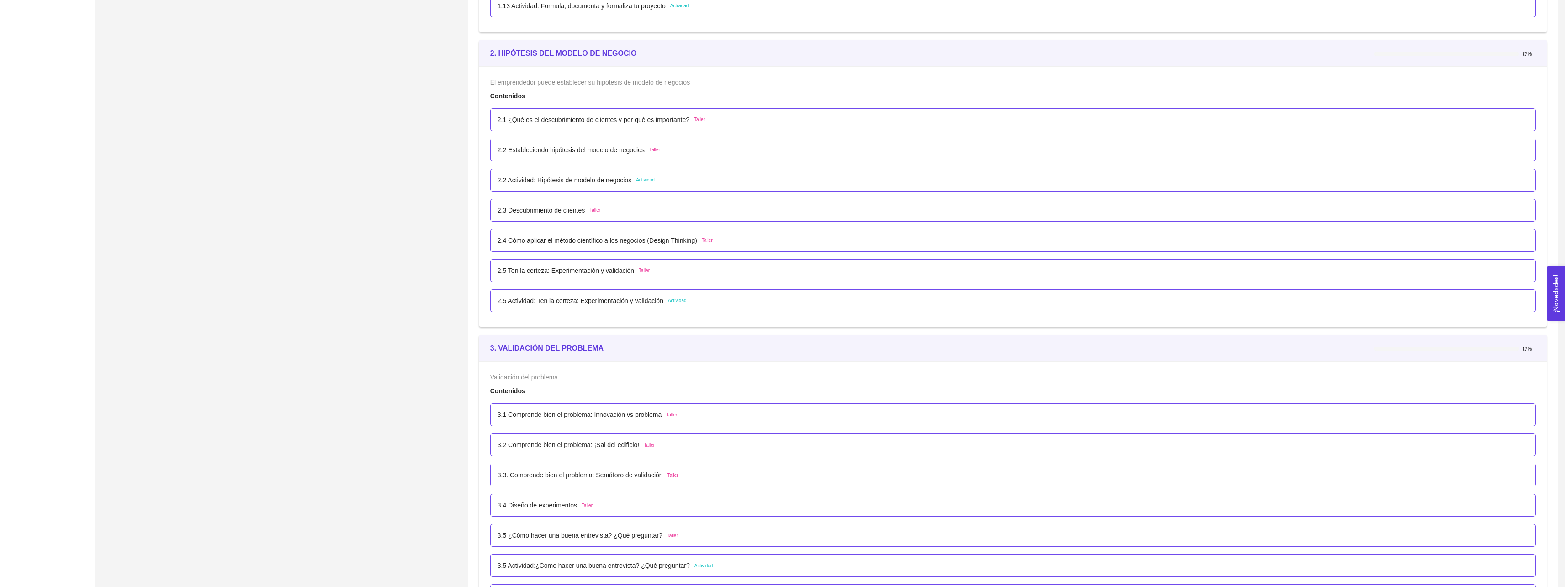
scroll to position [868, 0]
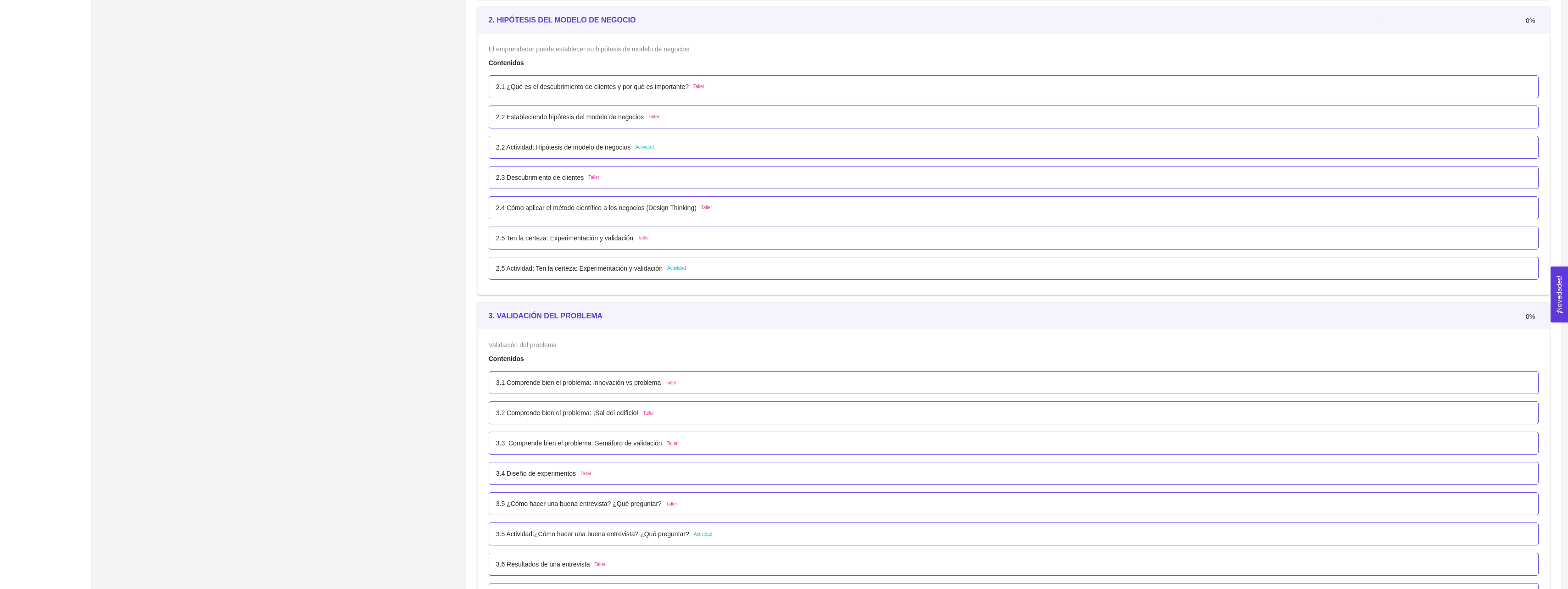
click at [579, 383] on p "3.1 Comprende bien el problema: Innovación vs problema" at bounding box center [578, 382] width 165 height 10
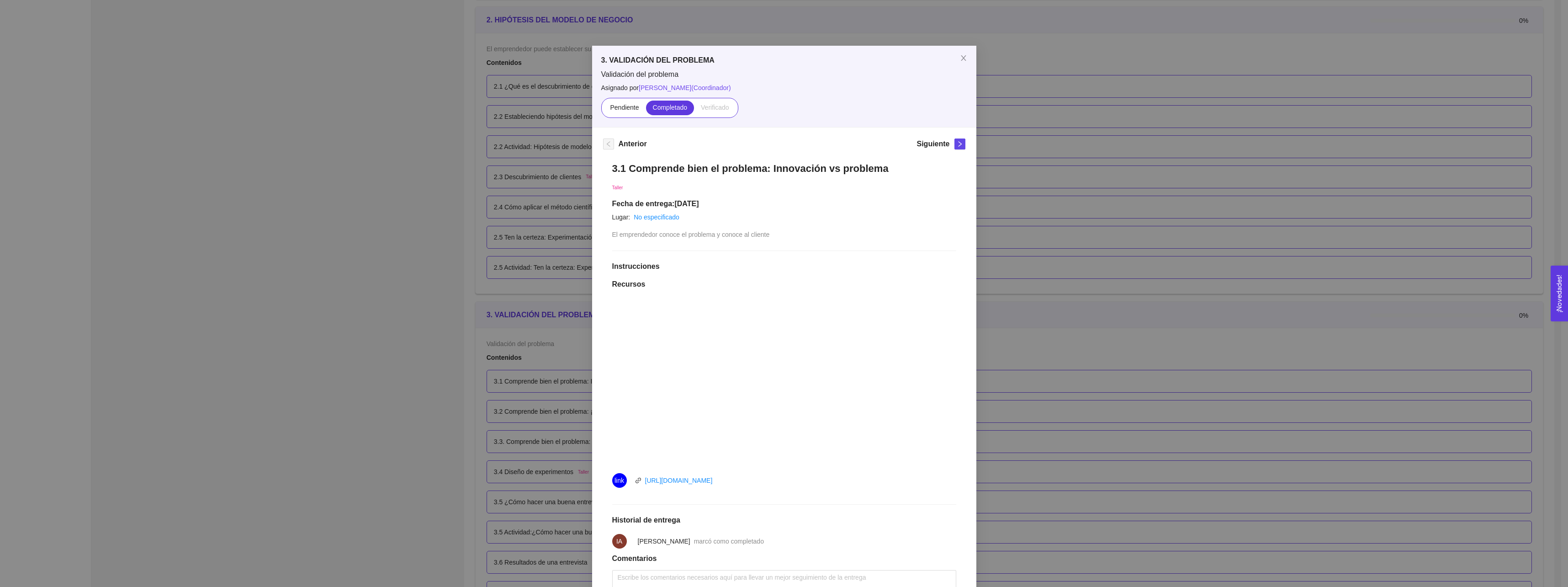
click at [550, 351] on div "3. VALIDACIÓN DEL PROBLEMA Validación del problema Asignado por [PERSON_NAME] (…" at bounding box center [784, 294] width 1568 height 587
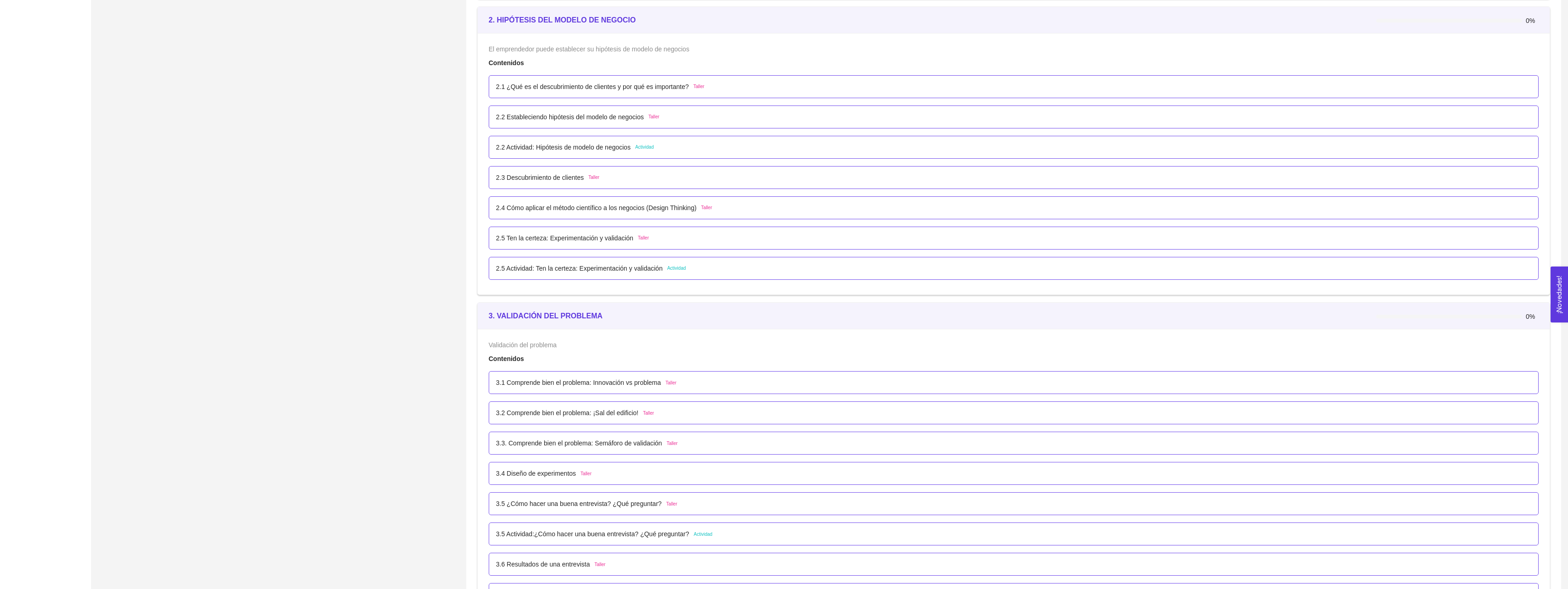
click at [555, 412] on p "3.2 Comprende bien el problema: ¡Sal del edificio!" at bounding box center [567, 412] width 142 height 10
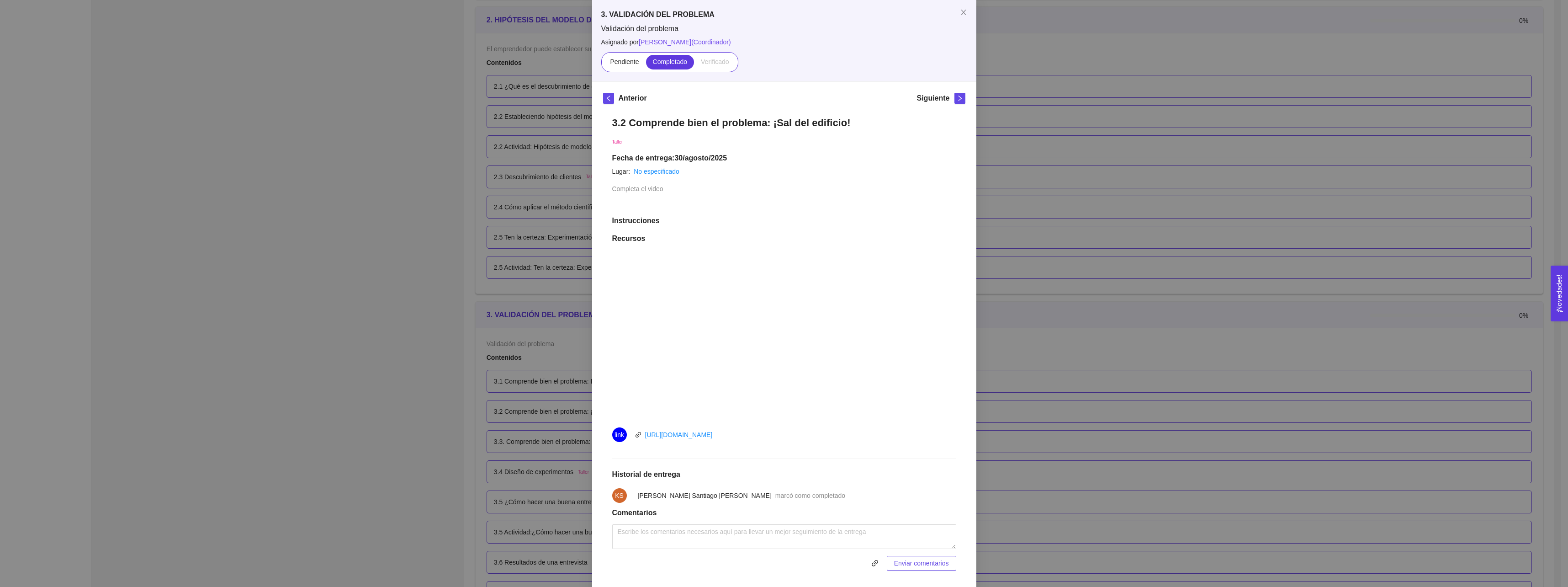
click at [539, 337] on div "3. VALIDACIÓN DEL PROBLEMA Validación del problema Asignado por [PERSON_NAME] (…" at bounding box center [784, 294] width 1568 height 587
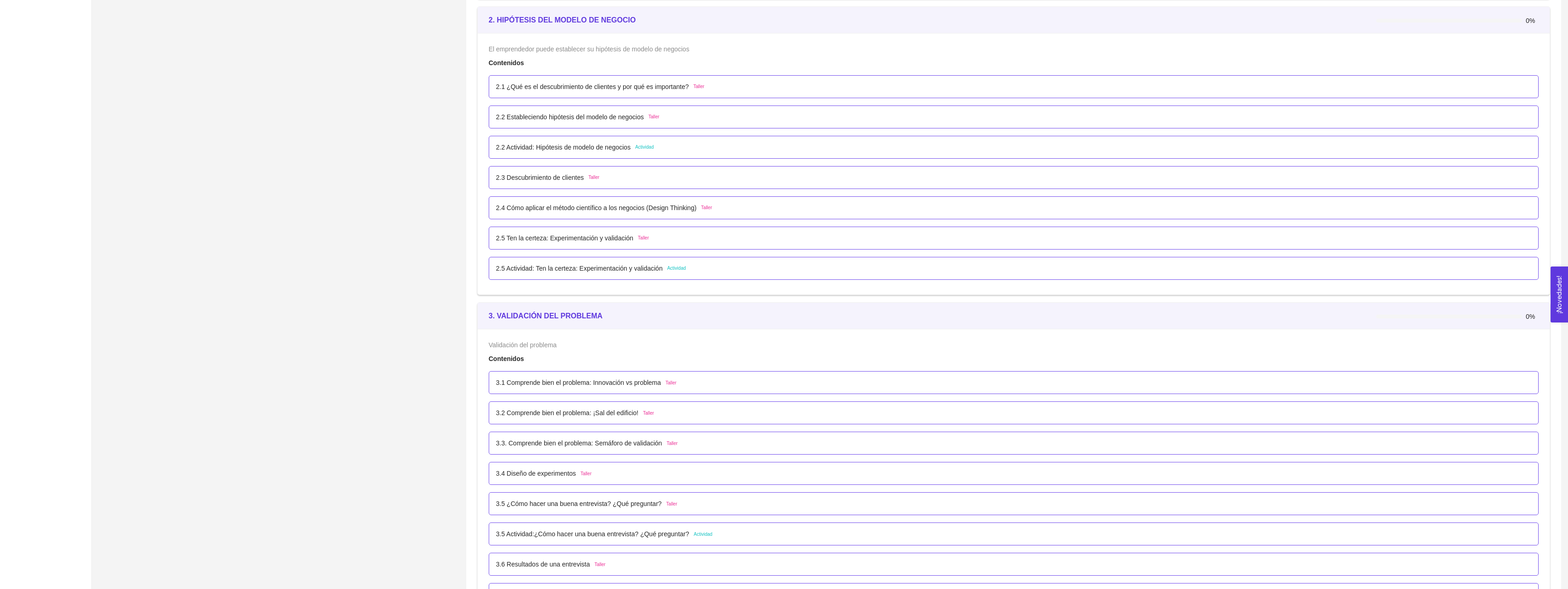
click at [567, 439] on p "3.3. Comprende bien el problema: Semáforo de validación" at bounding box center [579, 443] width 166 height 10
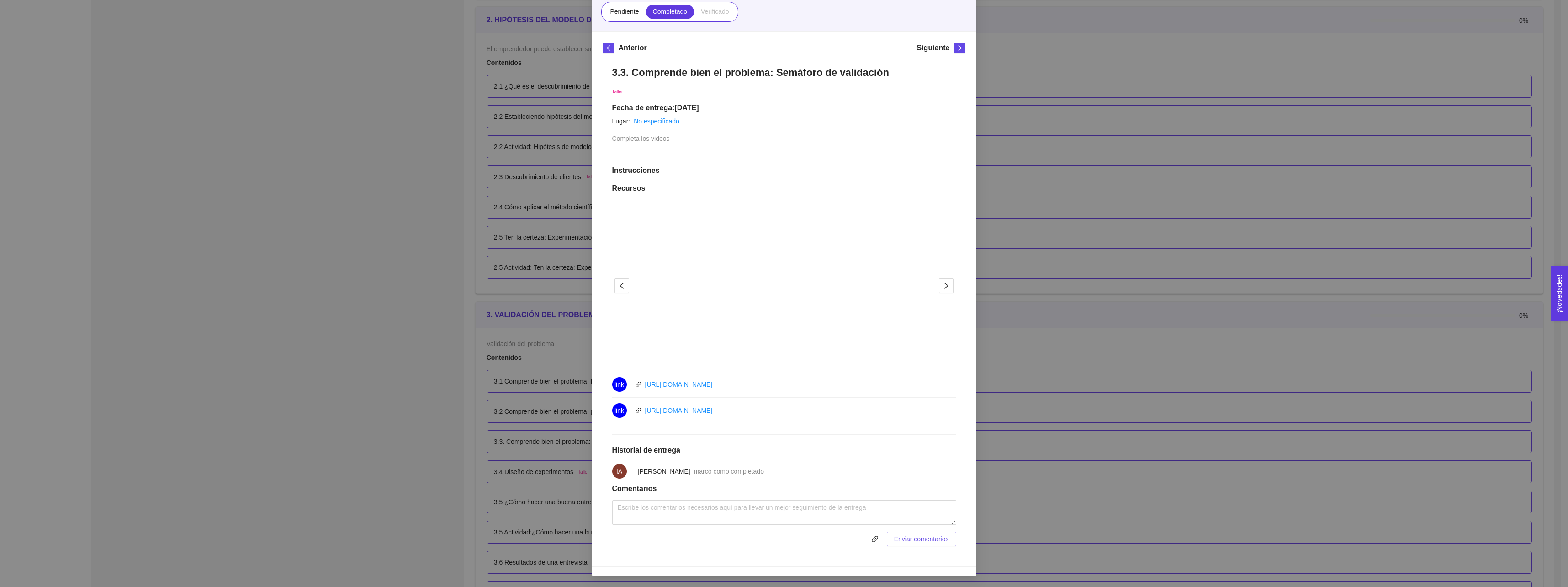
click at [543, 346] on div "3. VALIDACIÓN DEL PROBLEMA Validación del problema Asignado por [PERSON_NAME] (…" at bounding box center [784, 294] width 1568 height 587
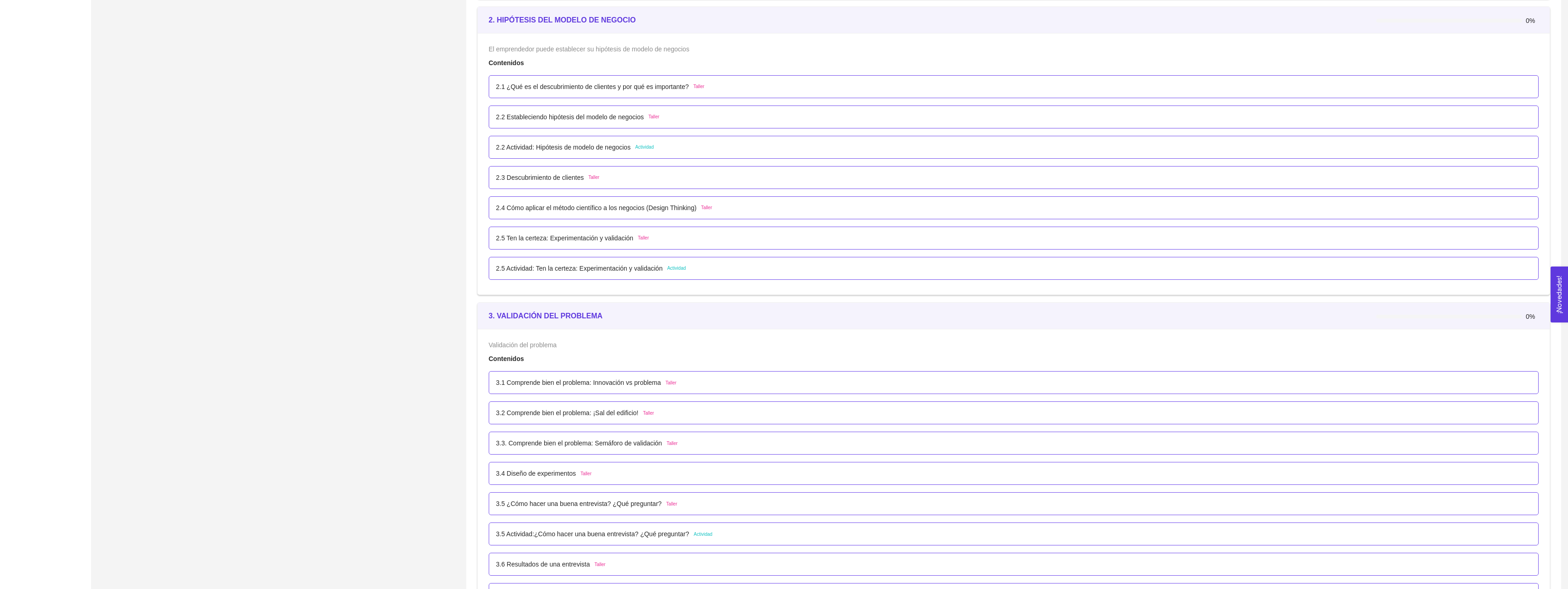
click at [558, 475] on p "3.4 Diseño de experimentos" at bounding box center [536, 473] width 80 height 10
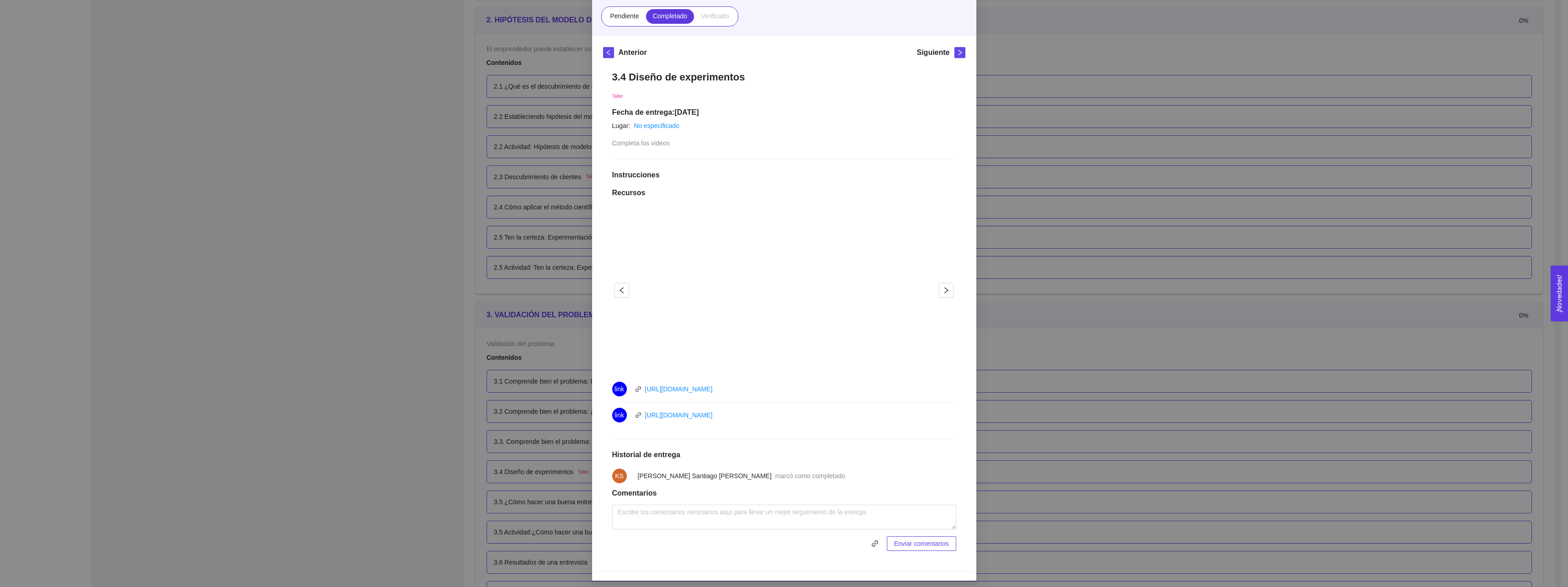
click at [466, 401] on div "3. VALIDACIÓN DEL PROBLEMA Validación del problema Asignado por [PERSON_NAME] (…" at bounding box center [784, 294] width 1568 height 587
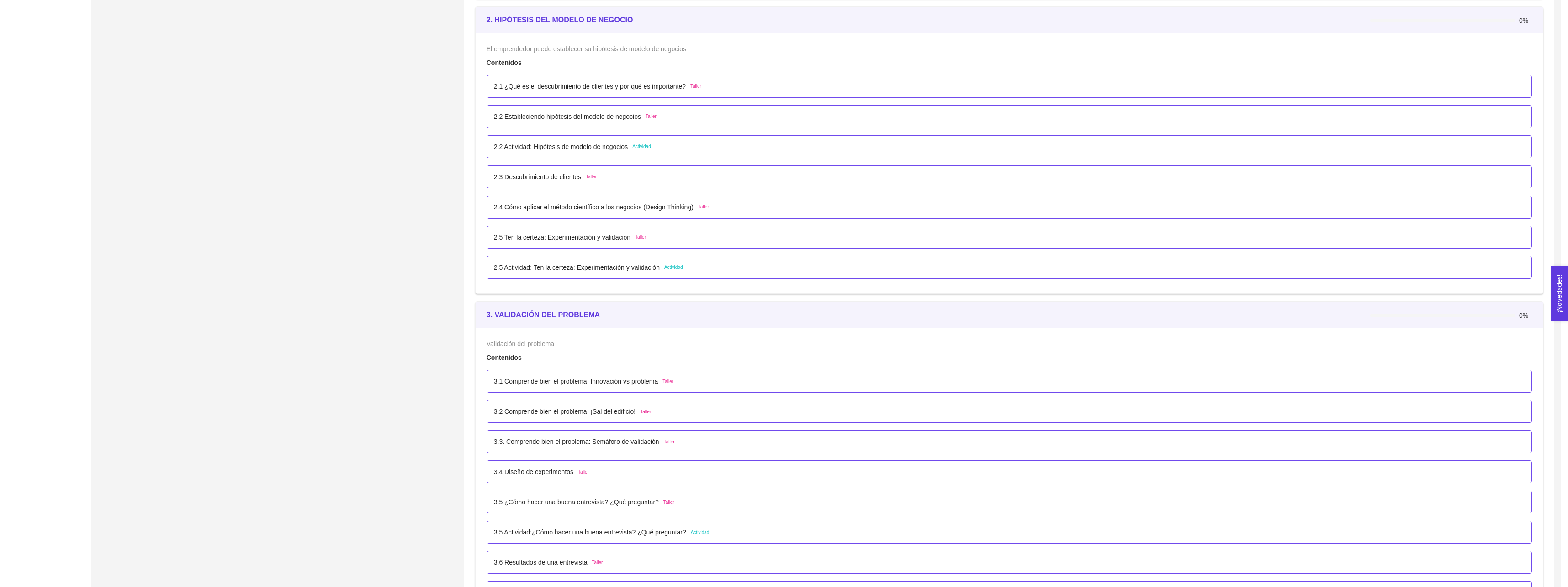
scroll to position [51, 0]
click at [563, 496] on div "3.5 ¿Cómo hacer una buena entrevista? ¿Qué preguntar? Taller" at bounding box center [1009, 502] width 1045 height 23
click at [565, 503] on p "3.5 ¿Cómo hacer una buena entrevista? ¿Qué preguntar?" at bounding box center [576, 502] width 165 height 10
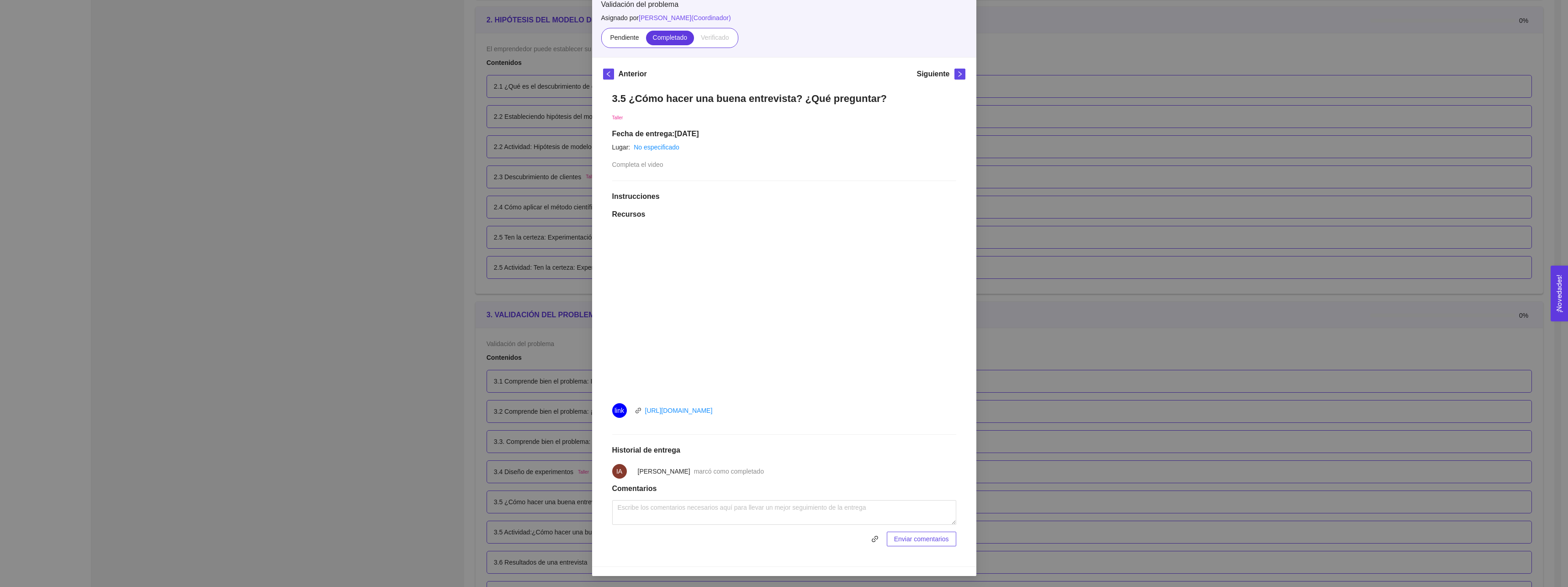
click at [553, 432] on div "3. VALIDACIÓN DEL PROBLEMA Validación del problema Asignado por [PERSON_NAME] (…" at bounding box center [784, 294] width 1568 height 587
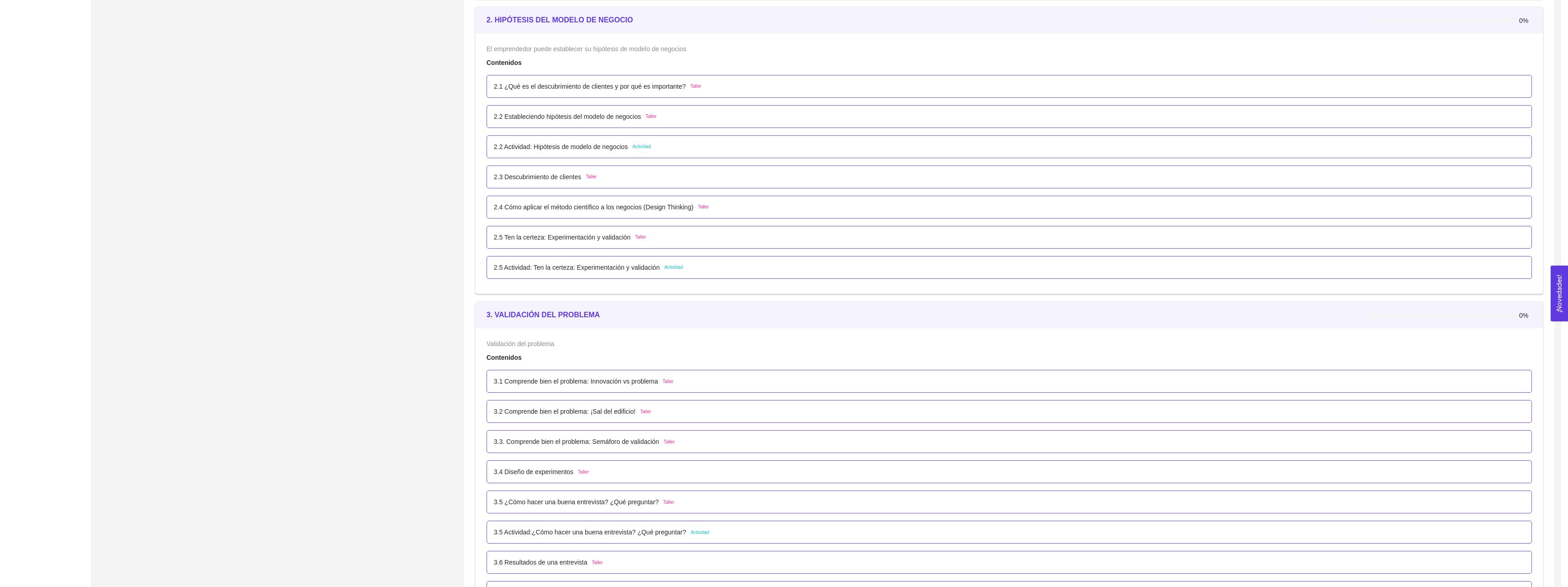
scroll to position [24, 0]
click at [567, 525] on div "3.5 Actividad:¿Cómo hacer una buena entrevista? ¿Qué preguntar? Actividad" at bounding box center [1009, 532] width 1045 height 23
click at [570, 531] on p "3.5 Actividad:¿Cómo hacer una buena entrevista? ¿Qué preguntar?" at bounding box center [590, 532] width 192 height 10
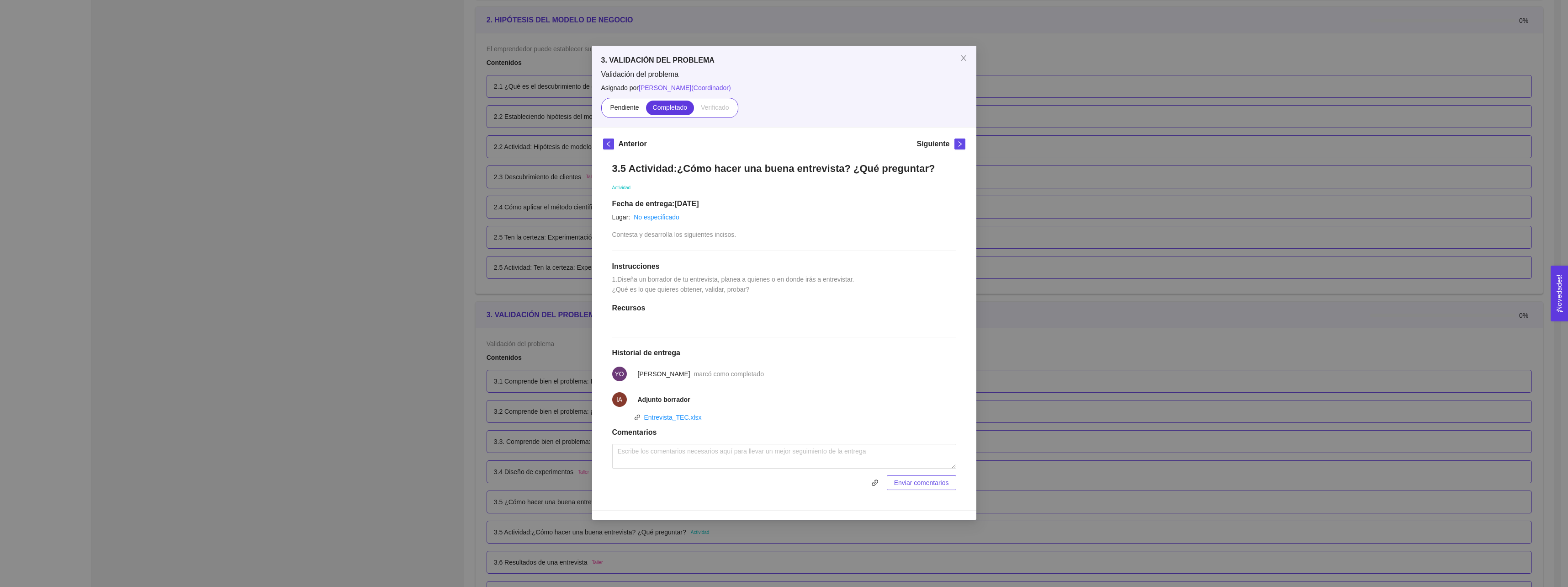
click at [466, 451] on div "3. VALIDACIÓN DEL PROBLEMA Validación del problema Asignado por [PERSON_NAME] (…" at bounding box center [784, 294] width 1568 height 587
